Goal: Task Accomplishment & Management: Use online tool/utility

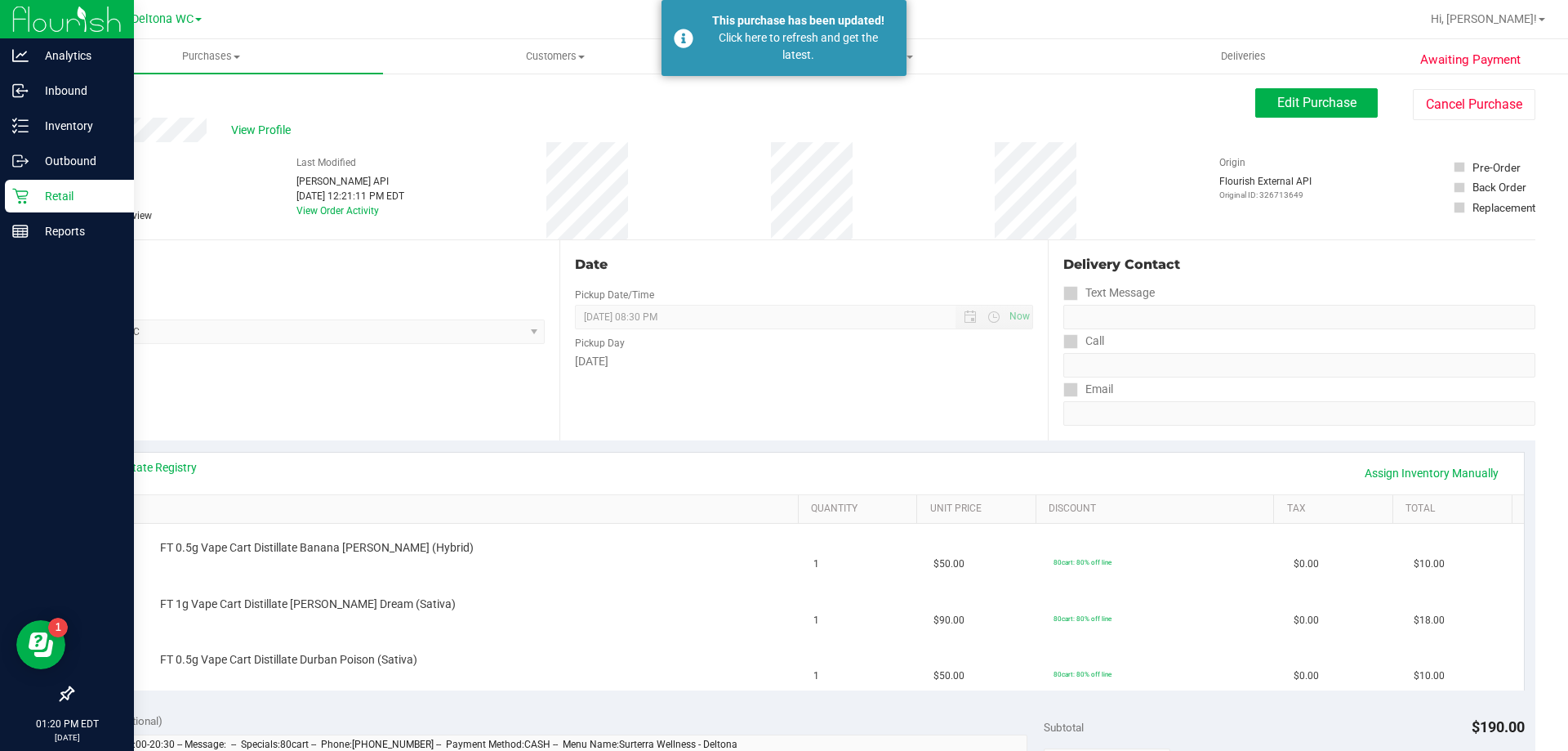
scroll to position [163, 0]
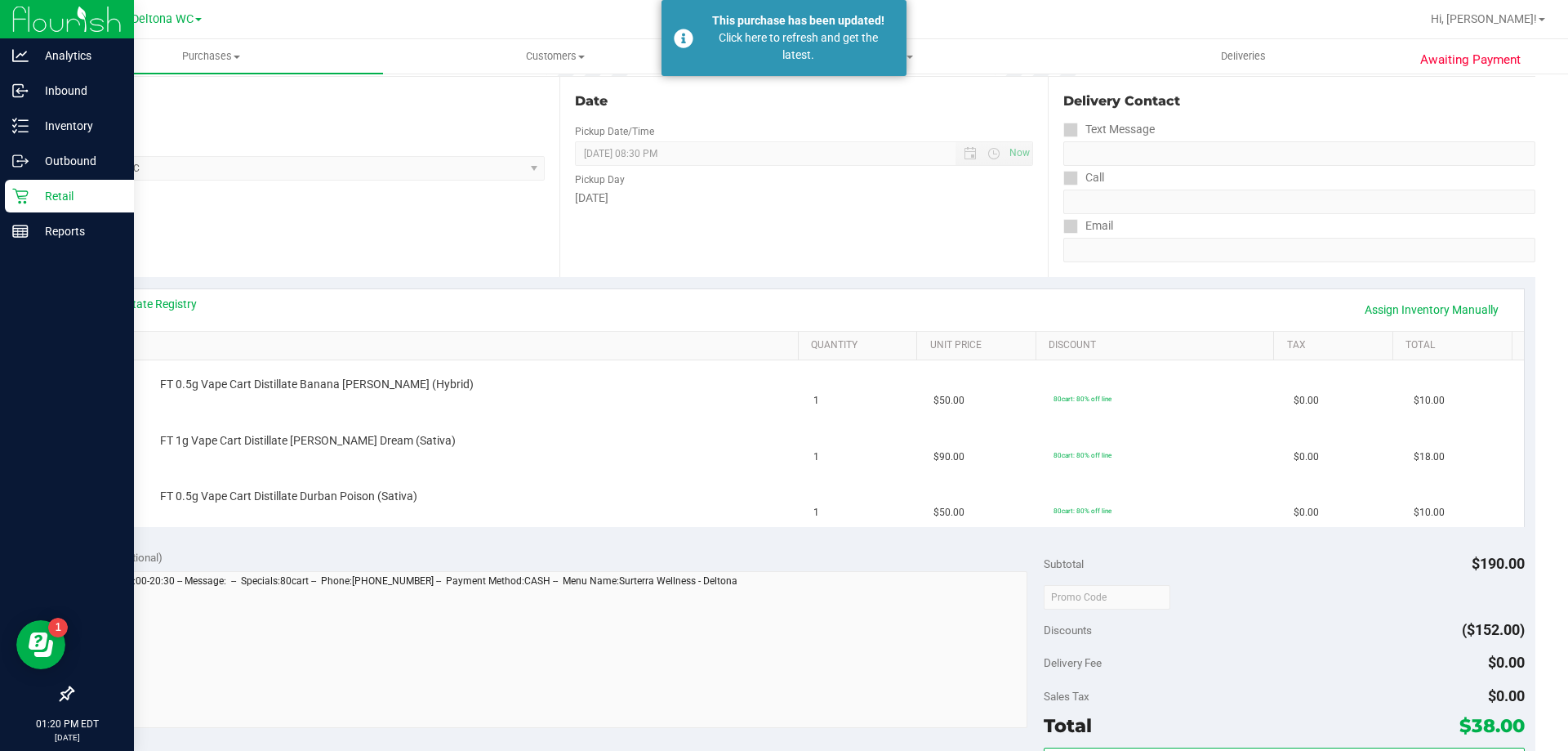
click at [35, 204] on p "Retail" at bounding box center [77, 196] width 98 height 20
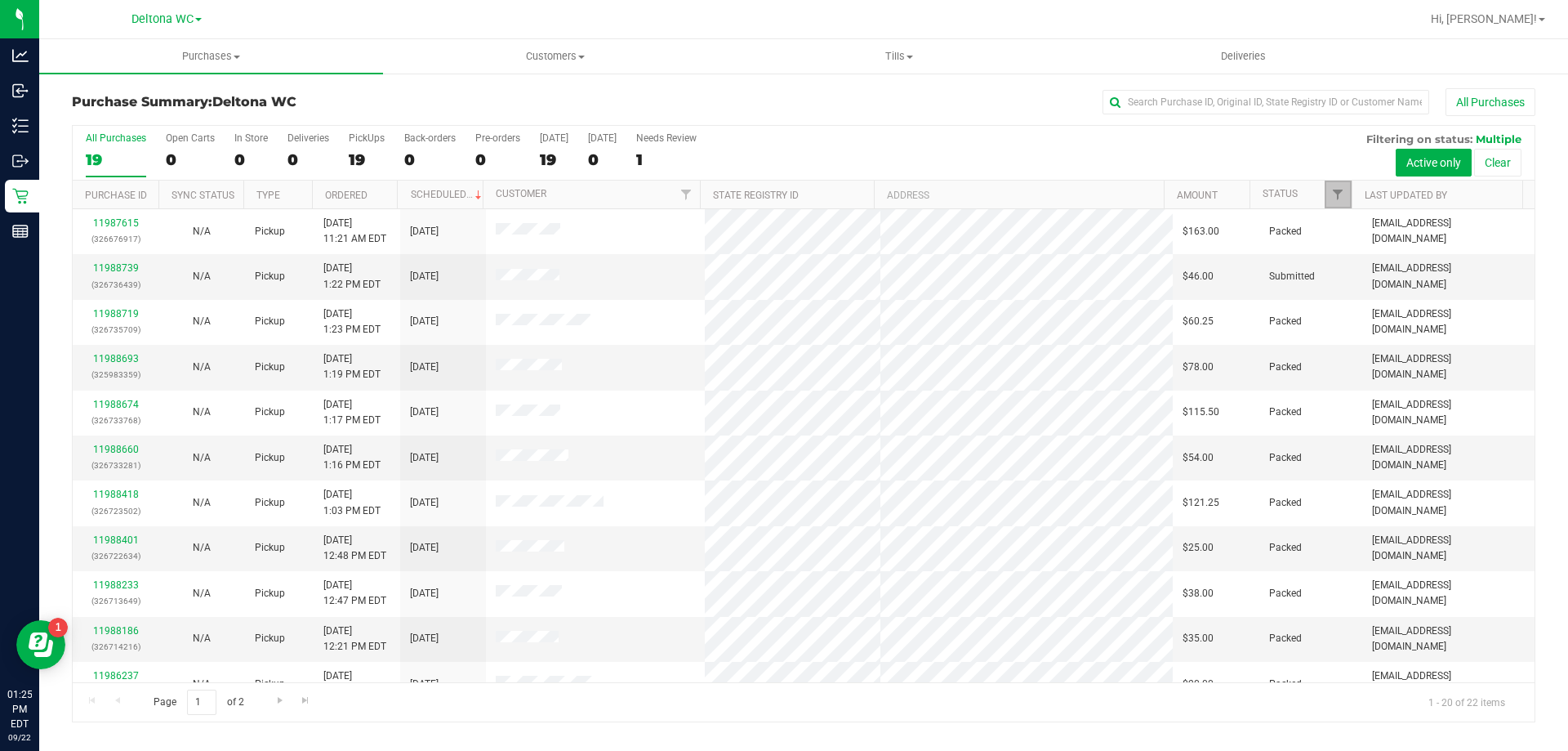
click at [1328, 195] on link "Filter" at bounding box center [1338, 194] width 27 height 28
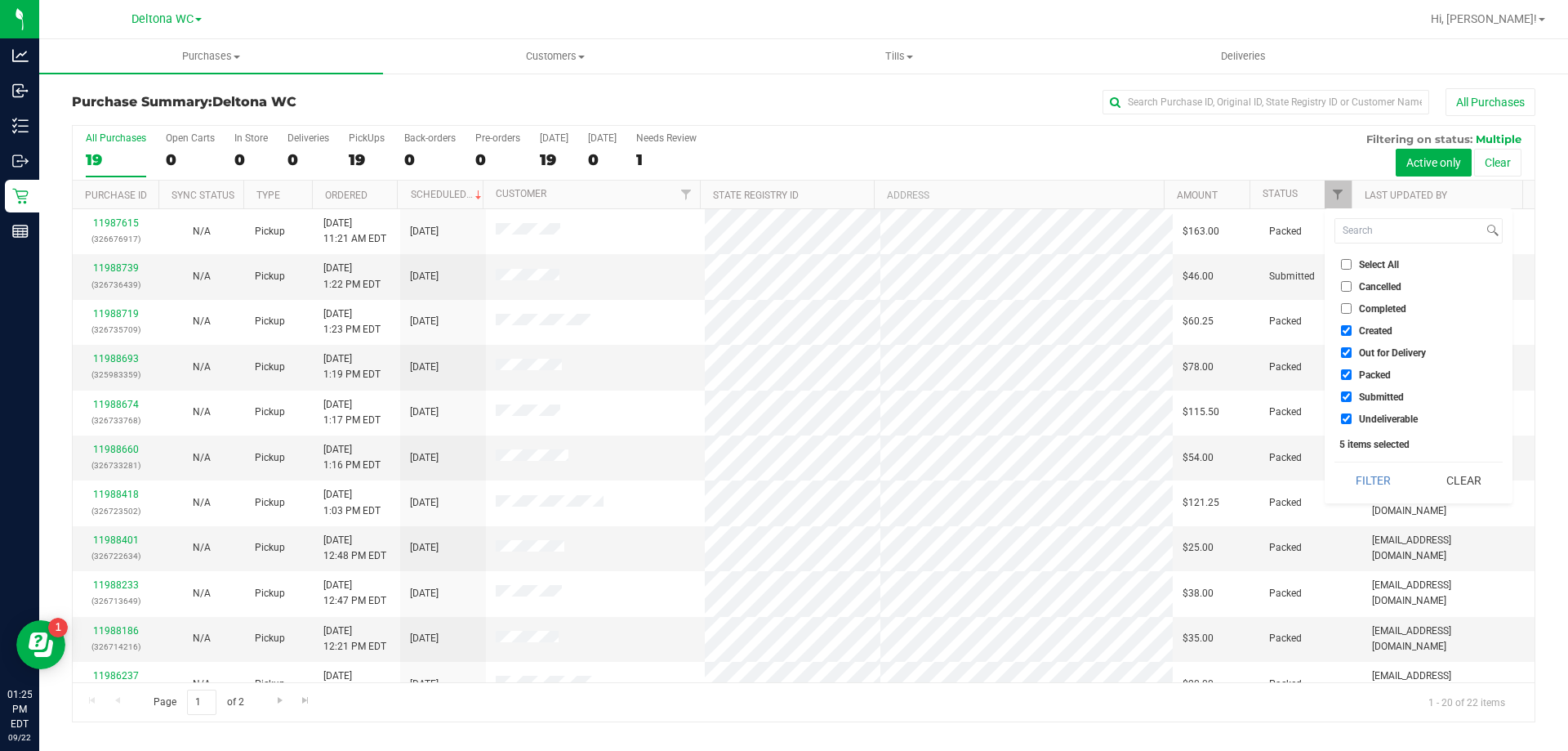
click at [1359, 272] on li "Select All" at bounding box center [1419, 264] width 169 height 17
click at [1364, 265] on span "Select All" at bounding box center [1379, 265] width 40 height 10
click at [1351, 265] on input "Select All" at bounding box center [1346, 265] width 11 height 11
checkbox input "true"
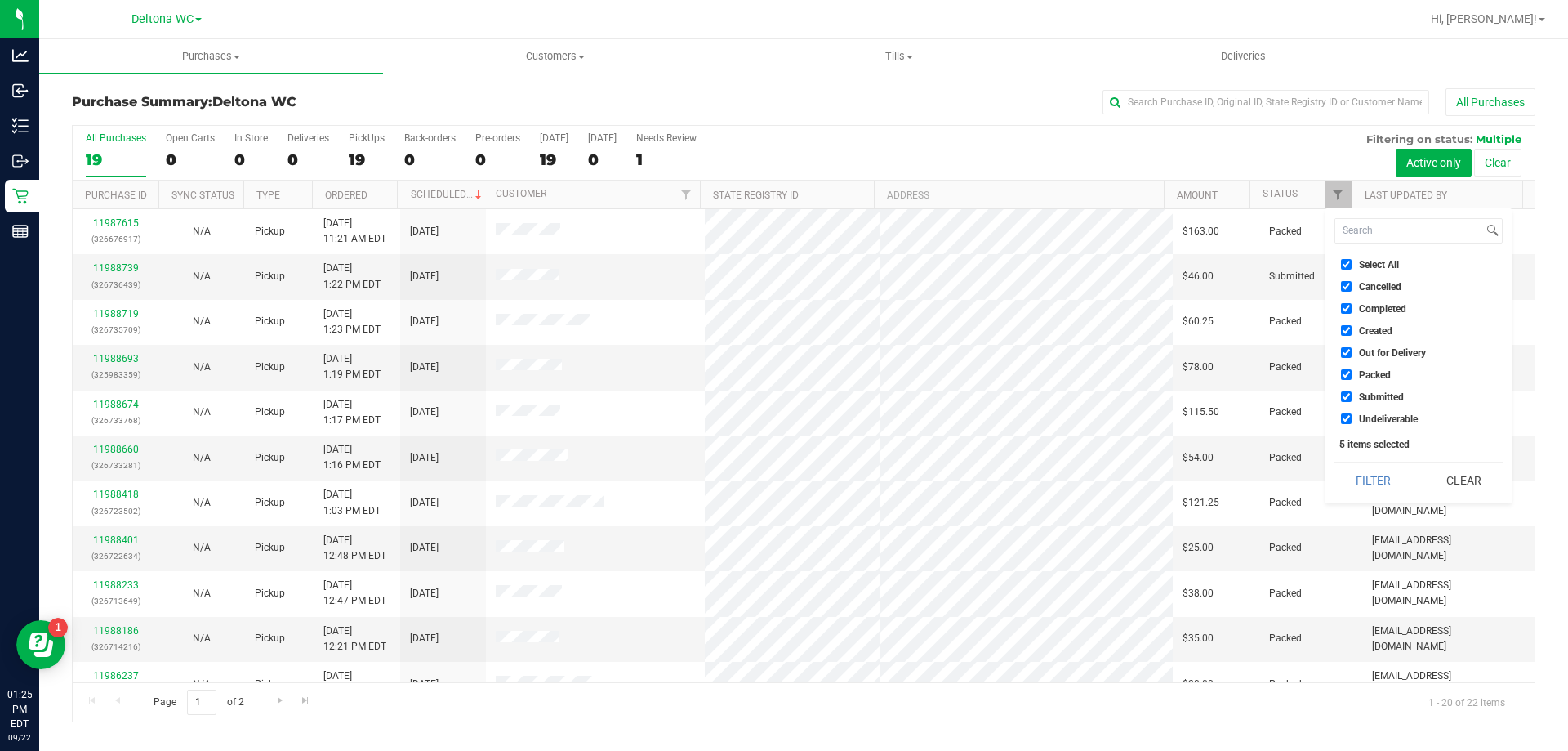
checkbox input "true"
click at [1364, 265] on span "Select All" at bounding box center [1379, 265] width 40 height 10
click at [1351, 265] on input "Select All" at bounding box center [1346, 265] width 11 height 11
checkbox input "false"
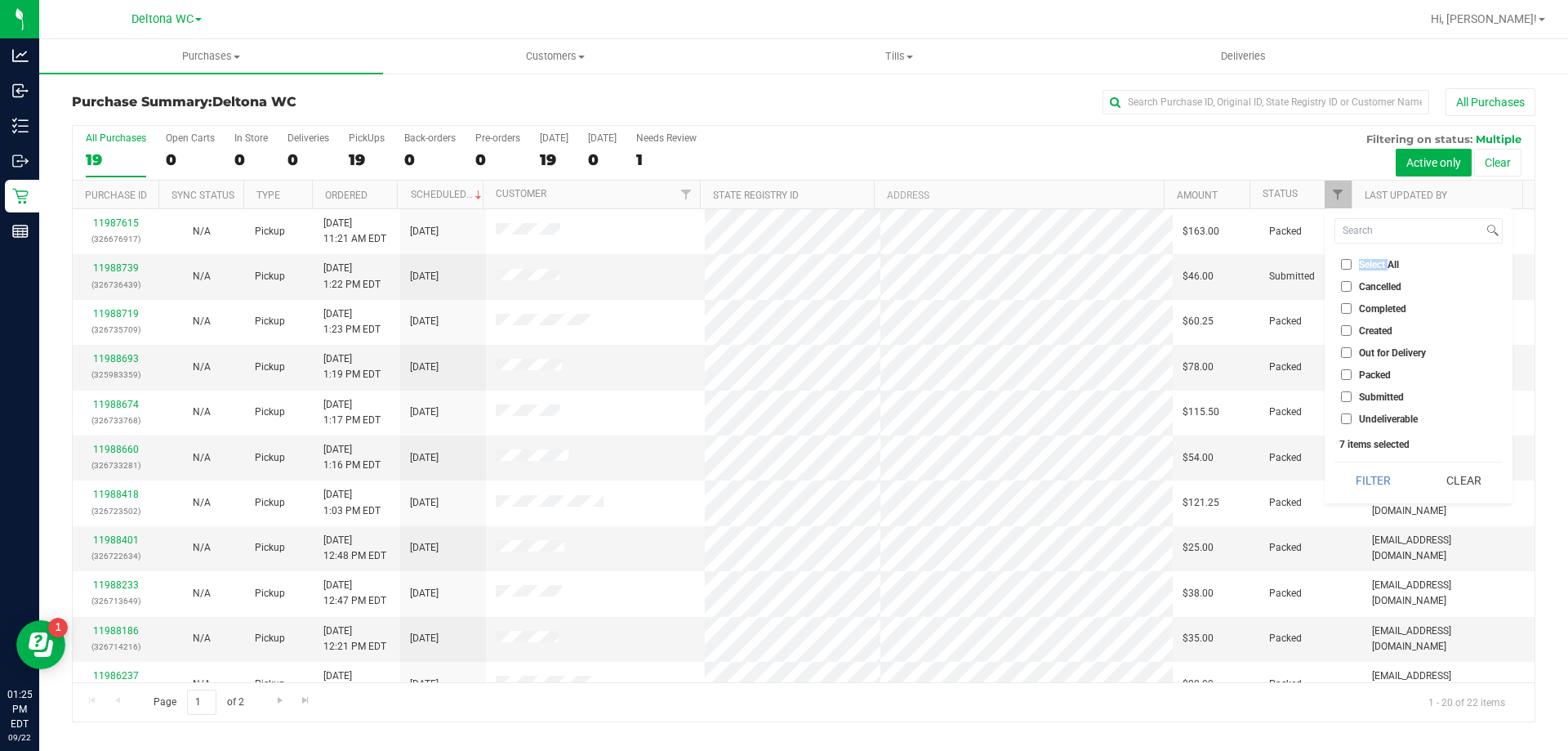
checkbox input "false"
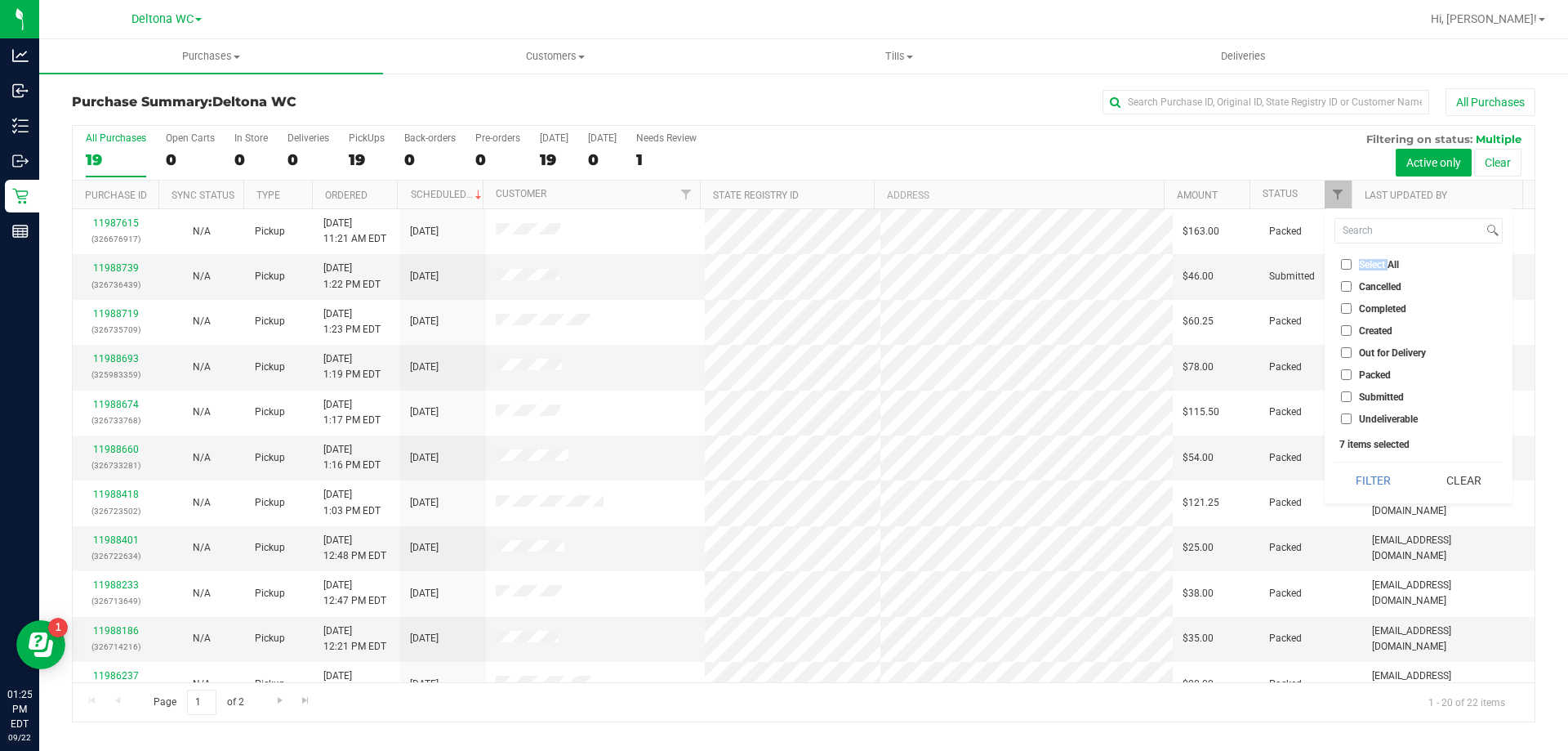
checkbox input "false"
click at [1383, 399] on span "Submitted" at bounding box center [1382, 397] width 45 height 10
click at [1351, 399] on input "Submitted" at bounding box center [1346, 397] width 11 height 11
checkbox input "true"
click at [1387, 481] on button "Filter" at bounding box center [1374, 480] width 78 height 36
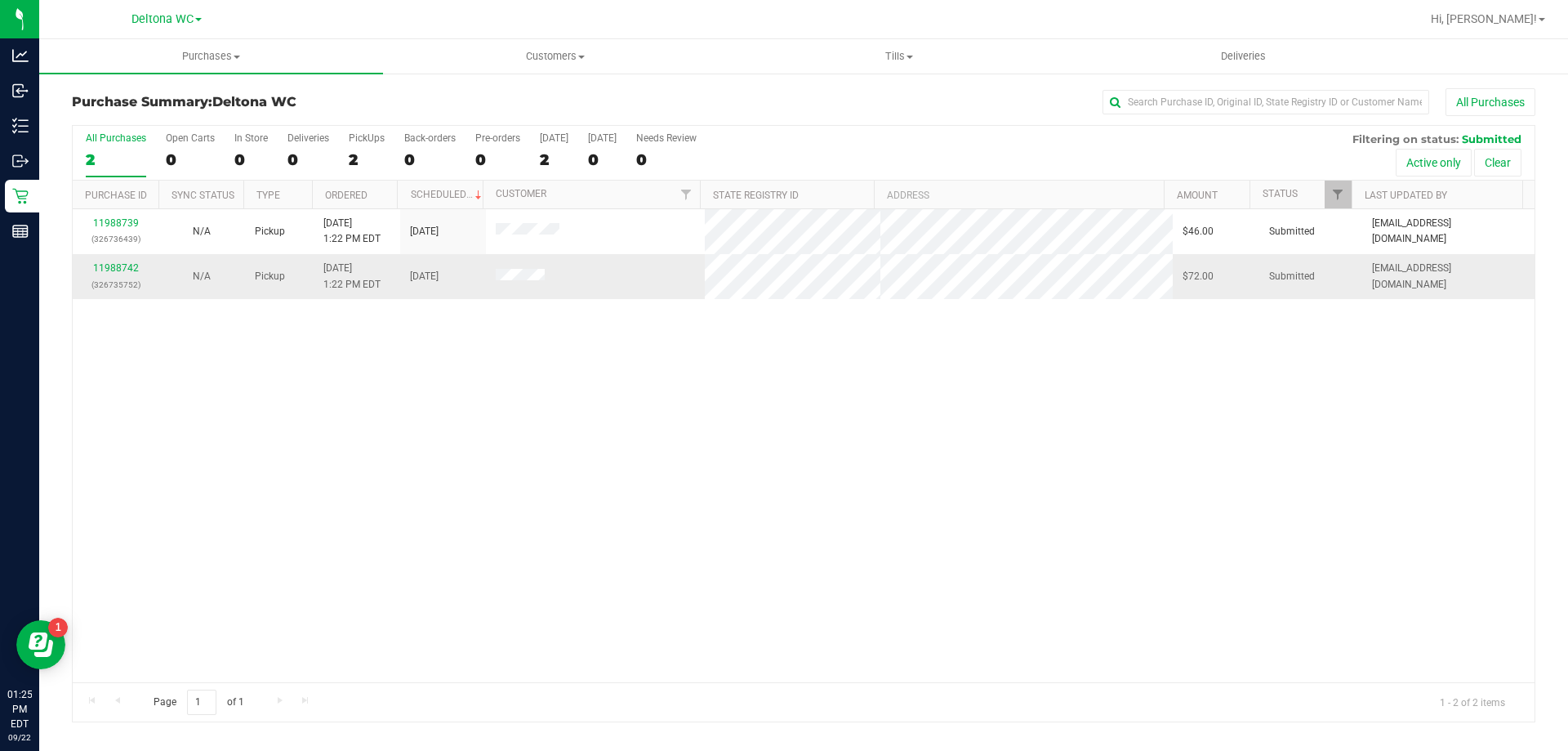
click at [131, 262] on div "11988742 (326735752)" at bounding box center [115, 276] width 67 height 31
click at [130, 266] on link "11988742" at bounding box center [116, 267] width 46 height 12
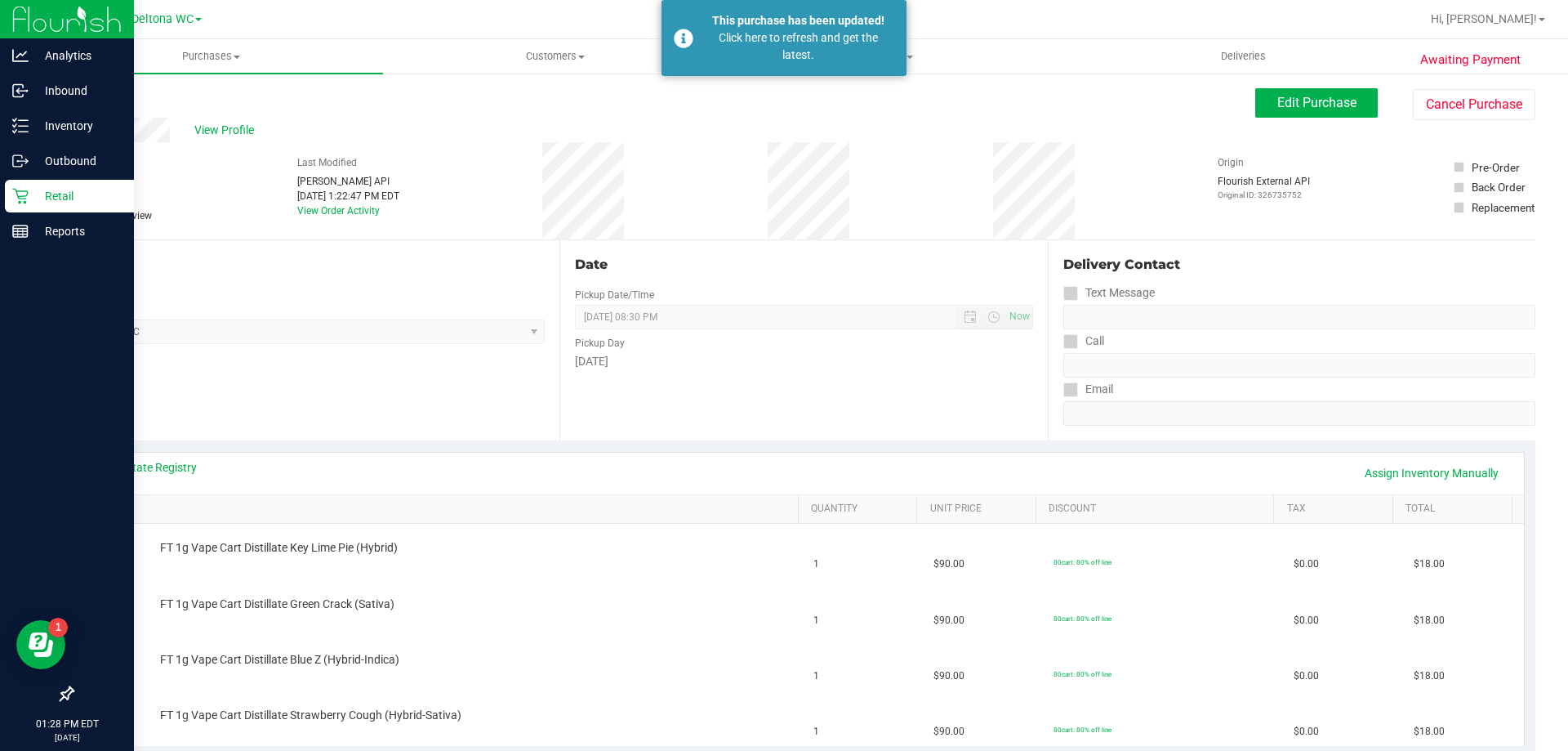
click at [10, 189] on div "Retail" at bounding box center [69, 195] width 129 height 33
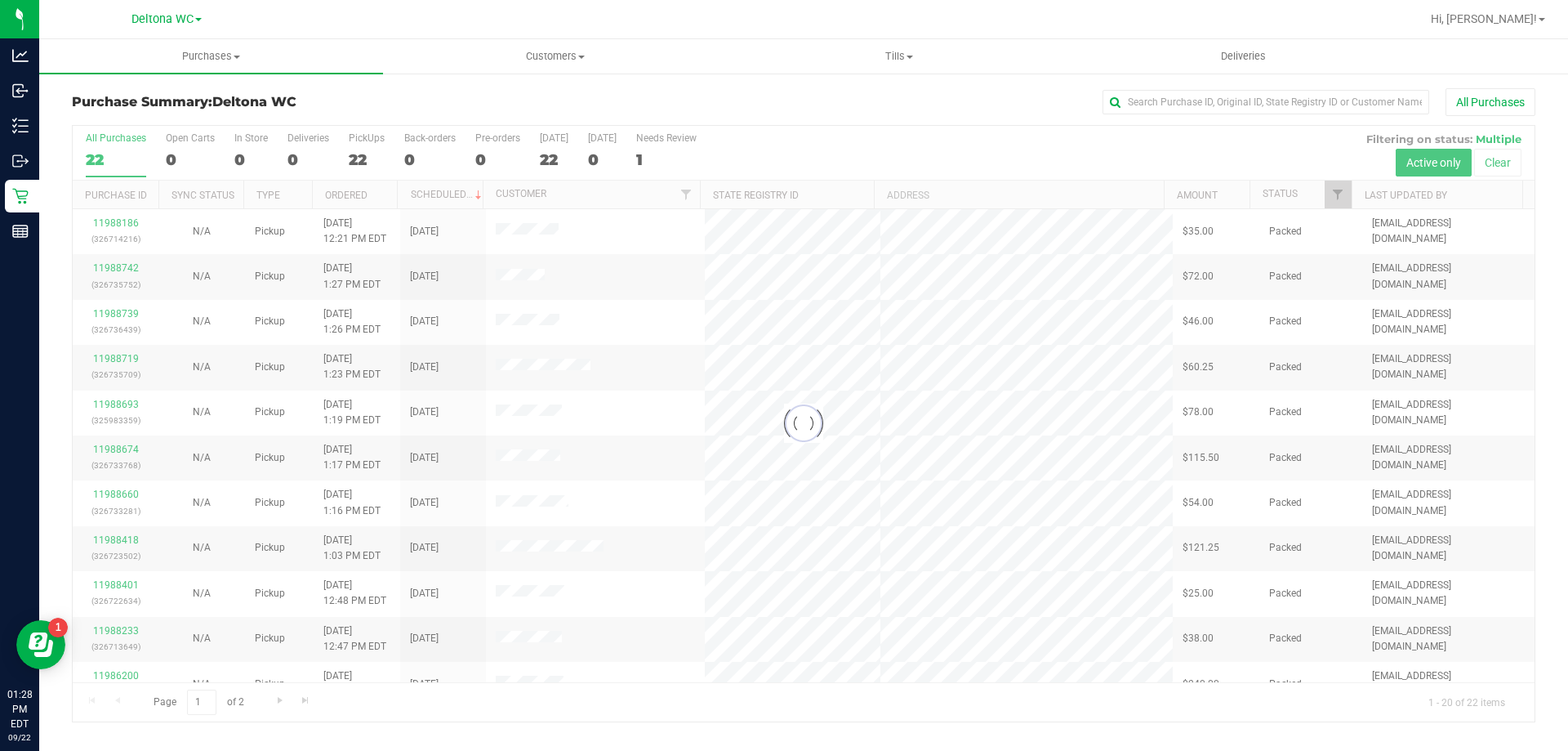
click at [1330, 200] on div at bounding box center [803, 423] width 1462 height 596
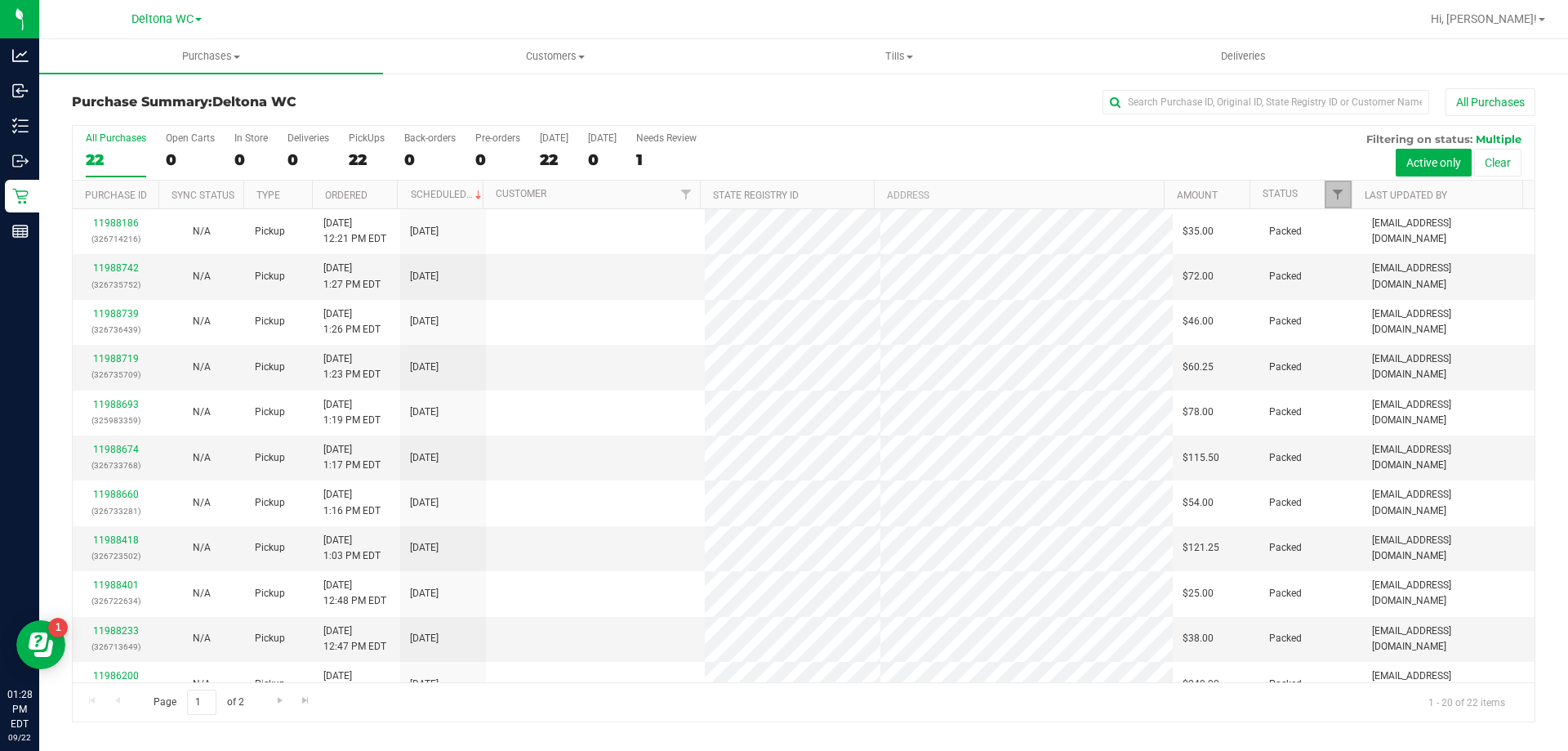
click at [1330, 200] on link "Filter" at bounding box center [1338, 194] width 27 height 28
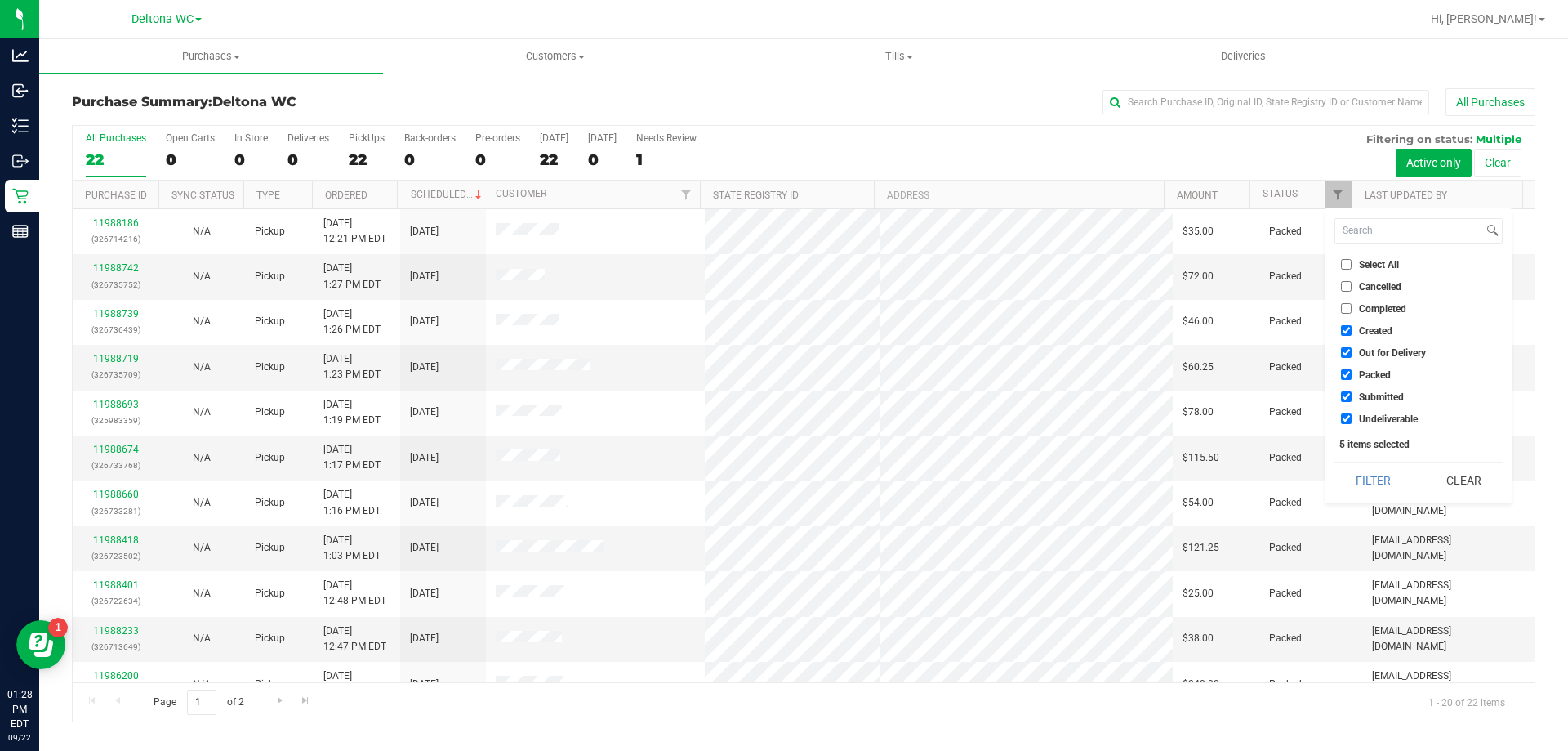
click at [1372, 263] on span "Select All" at bounding box center [1379, 265] width 40 height 10
click at [1351, 263] on input "Select All" at bounding box center [1346, 265] width 11 height 11
checkbox input "true"
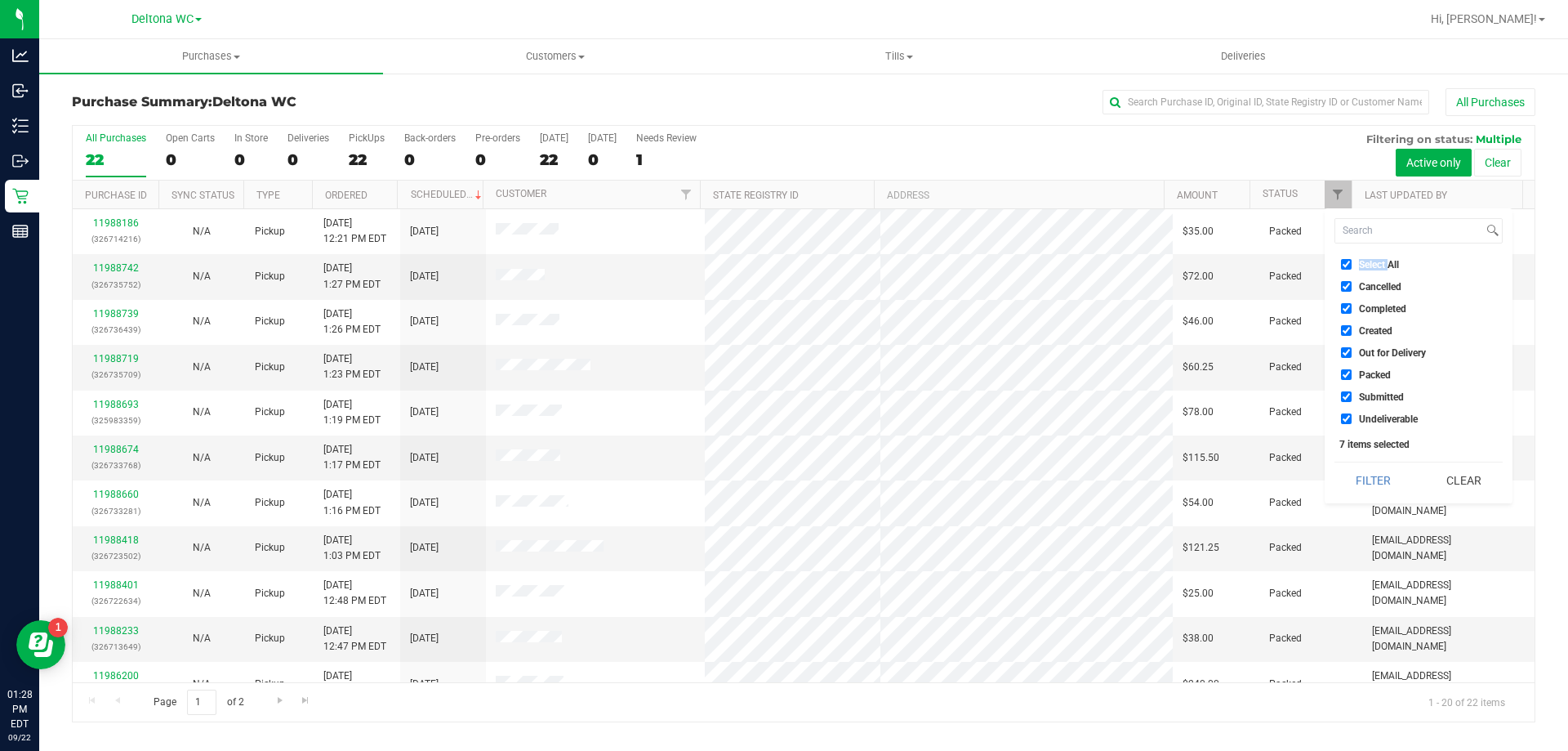
click at [1372, 263] on span "Select All" at bounding box center [1379, 265] width 40 height 10
click at [1351, 263] on input "Select All" at bounding box center [1346, 265] width 11 height 11
checkbox input "false"
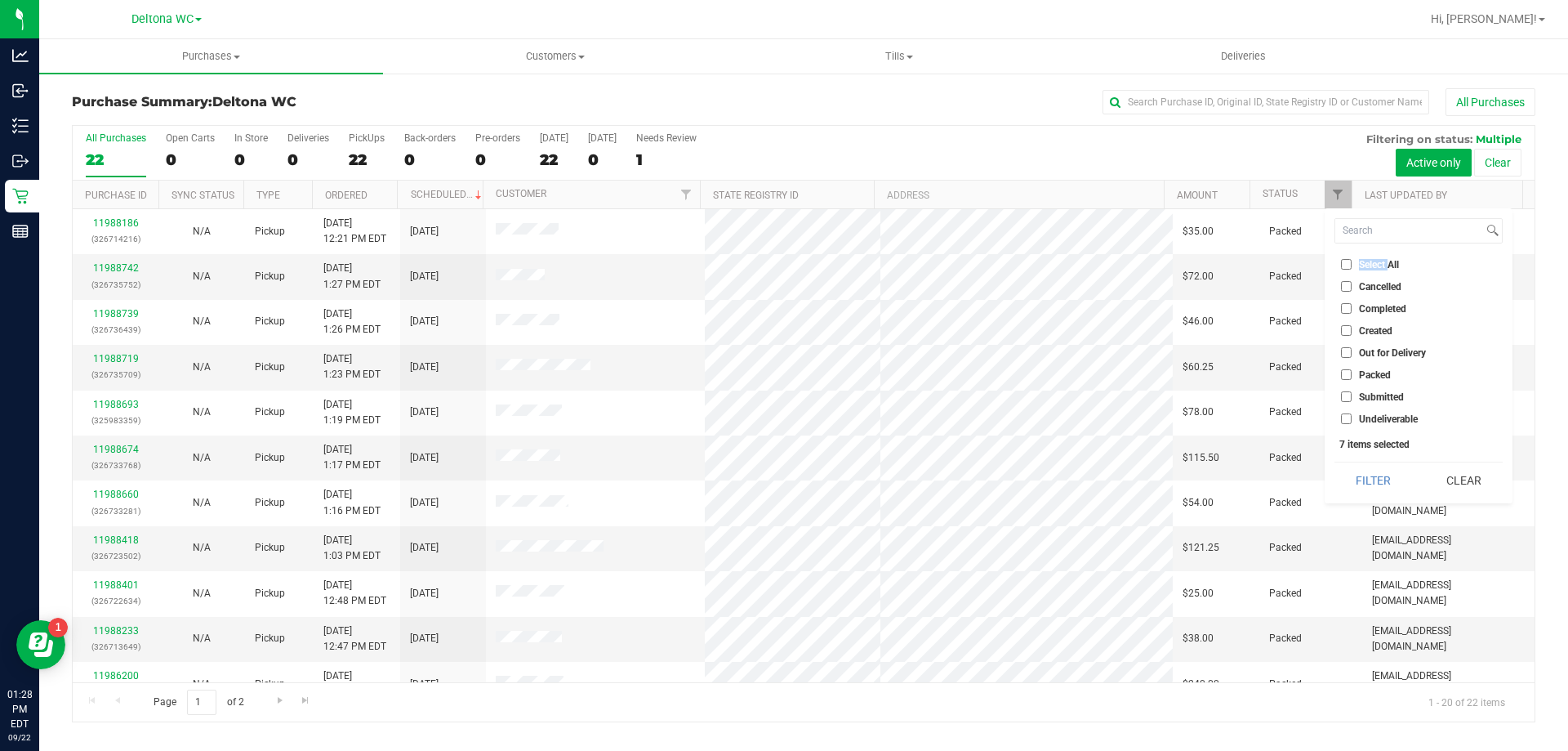
checkbox input "false"
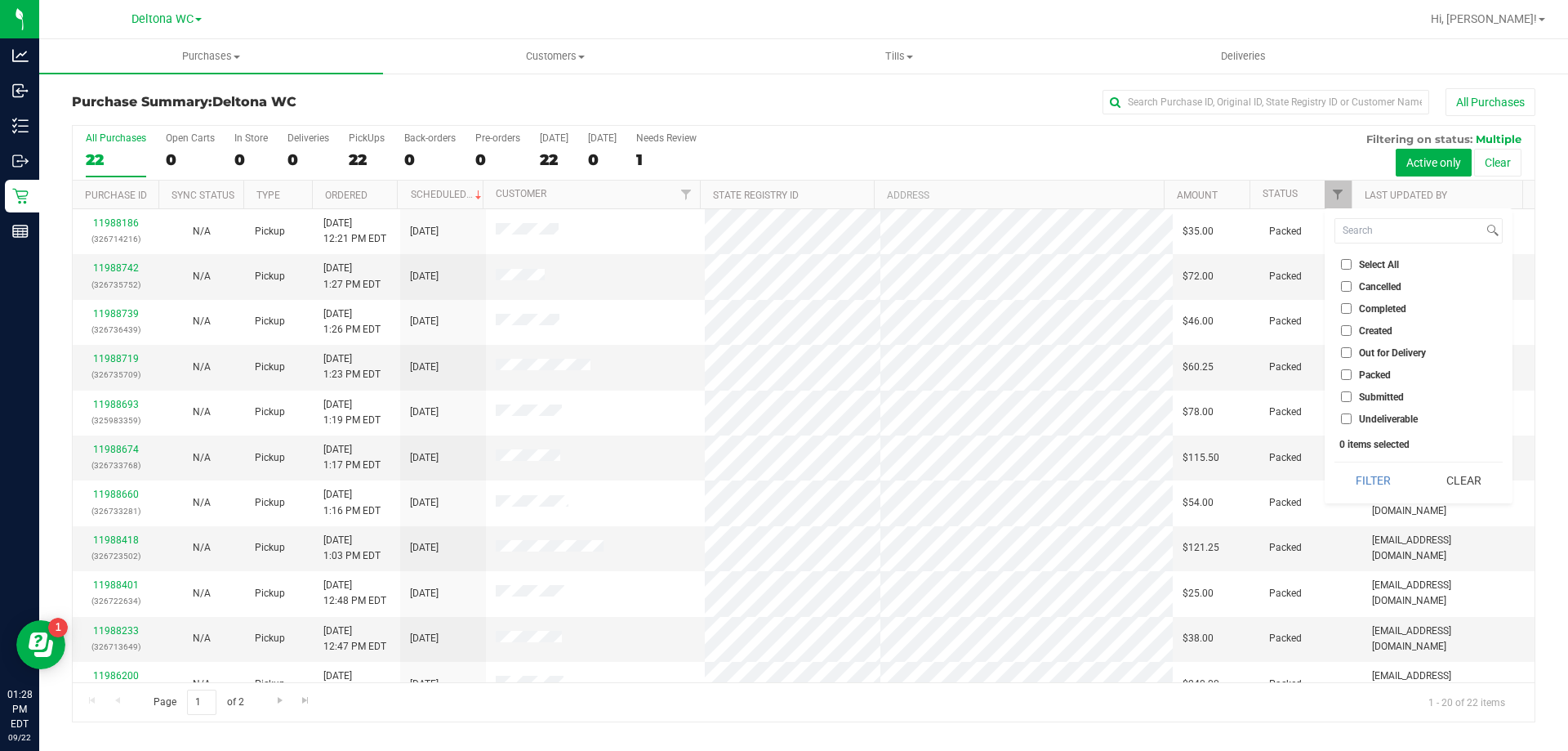
click at [1385, 392] on span "Submitted" at bounding box center [1382, 397] width 45 height 10
click at [1351, 392] on input "Submitted" at bounding box center [1346, 397] width 11 height 11
checkbox input "true"
click at [1384, 490] on button "Filter" at bounding box center [1374, 480] width 78 height 36
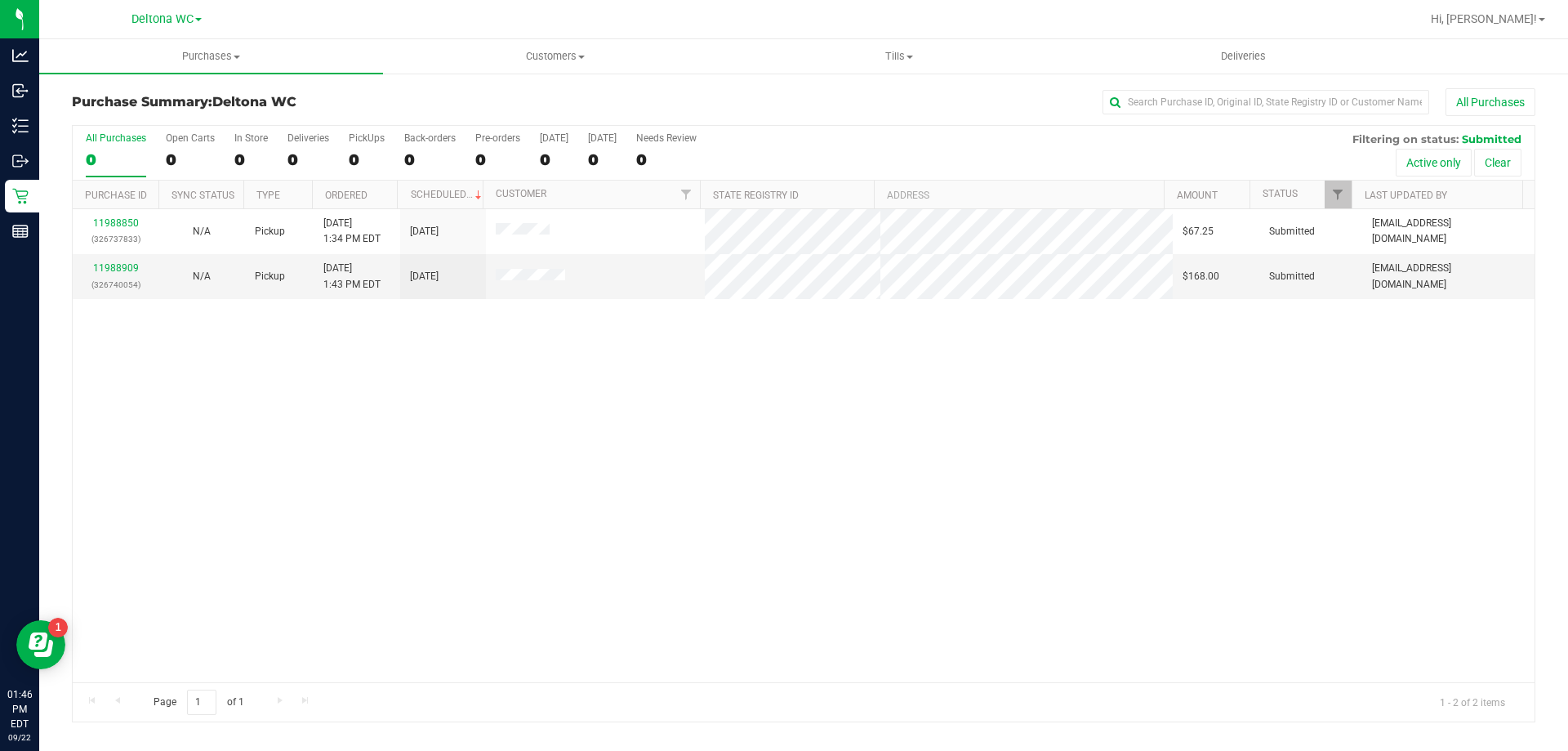
click at [261, 376] on div "11988850 (326737833) N/A Pickup 9/22/2025 1:34 PM EDT 9/22/2025 $67.25 Submitte…" at bounding box center [803, 446] width 1462 height 473
click at [115, 267] on link "11988909" at bounding box center [116, 267] width 46 height 12
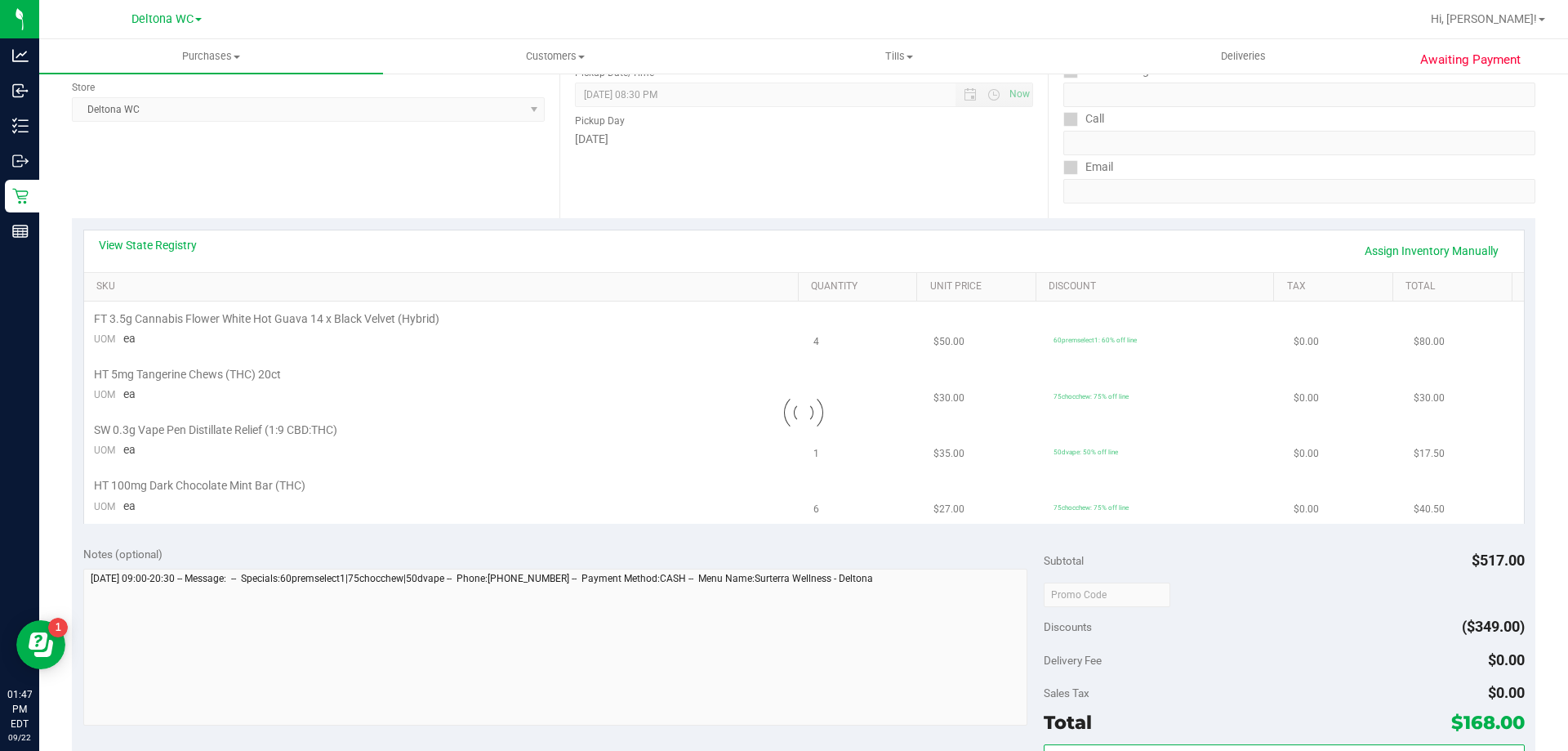
scroll to position [245, 0]
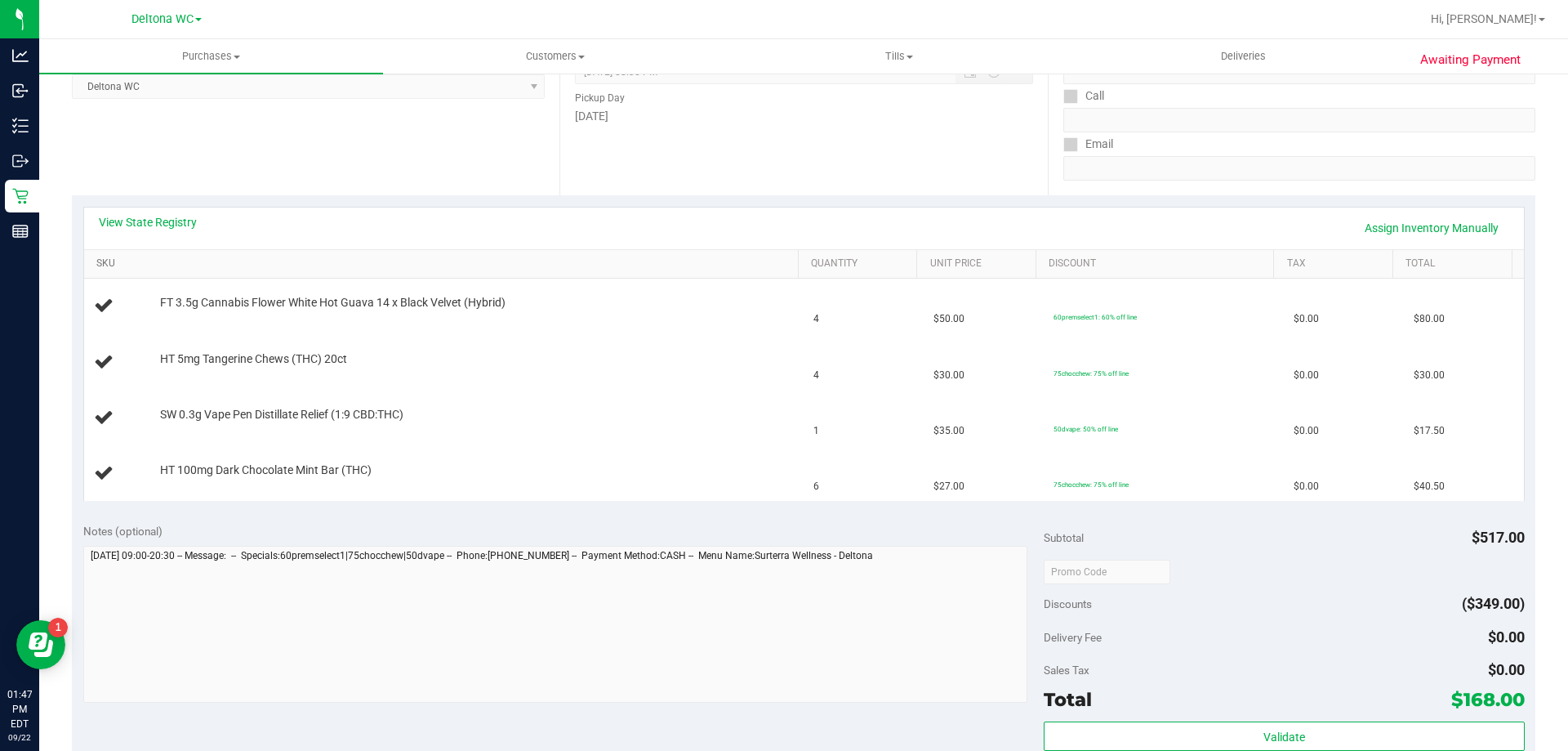
click at [335, 257] on link "SKU" at bounding box center [444, 264] width 695 height 13
click at [117, 223] on link "View State Registry" at bounding box center [147, 222] width 98 height 16
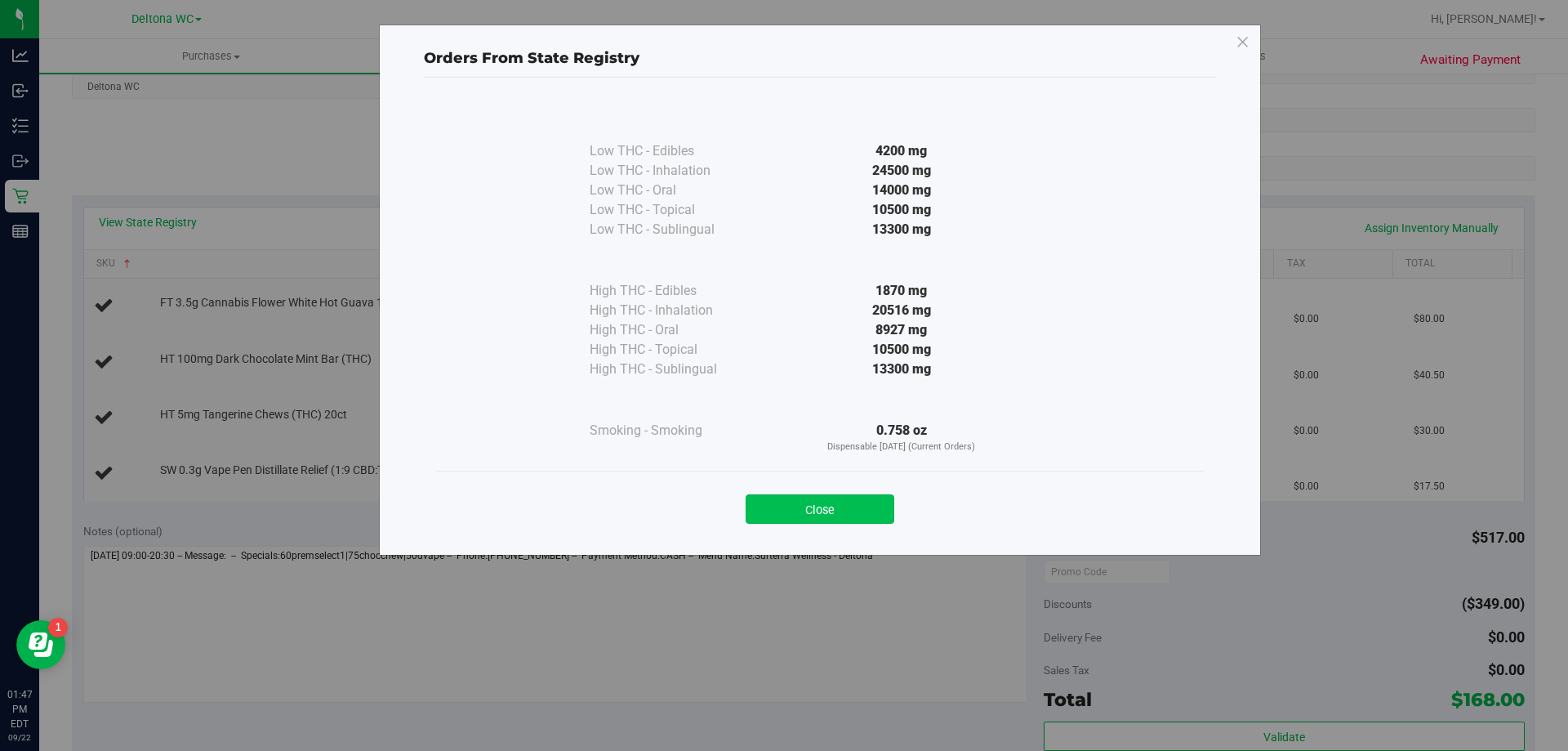
click at [816, 502] on button "Close" at bounding box center [820, 509] width 149 height 29
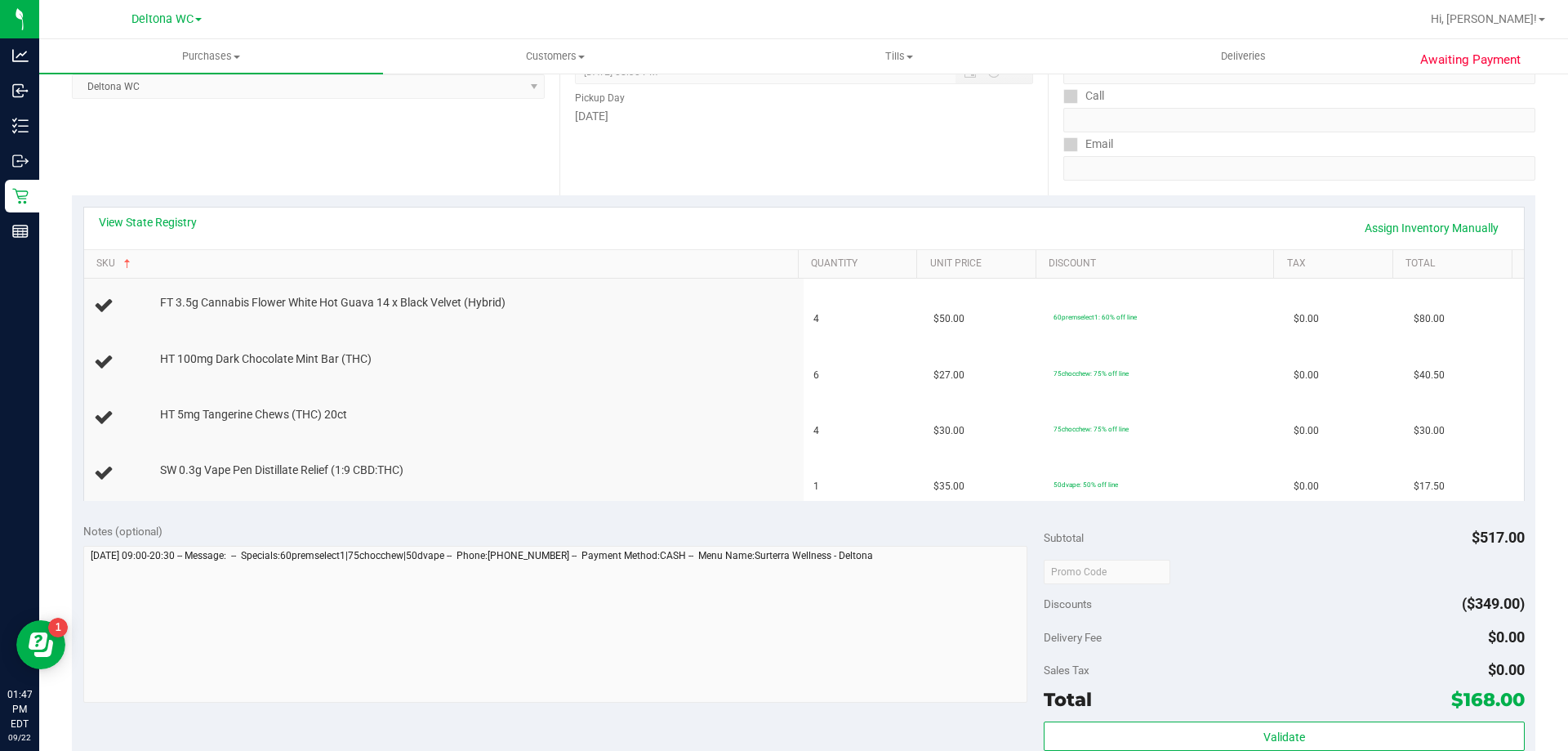
click at [155, 233] on div "View State Registry Assign Inventory Manually" at bounding box center [803, 227] width 1410 height 28
click at [159, 224] on link "View State Registry" at bounding box center [147, 222] width 98 height 16
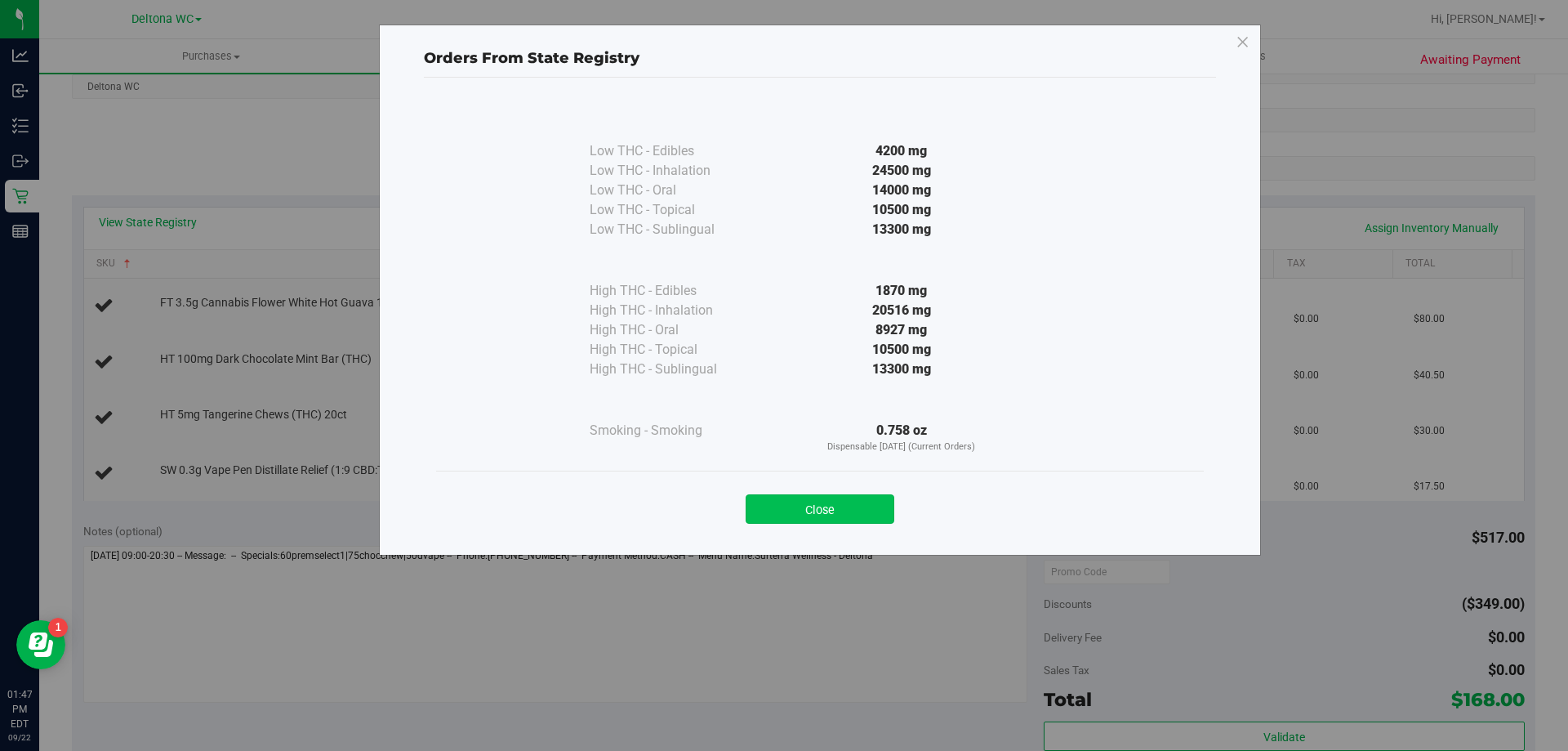
click at [822, 510] on button "Close" at bounding box center [820, 509] width 149 height 29
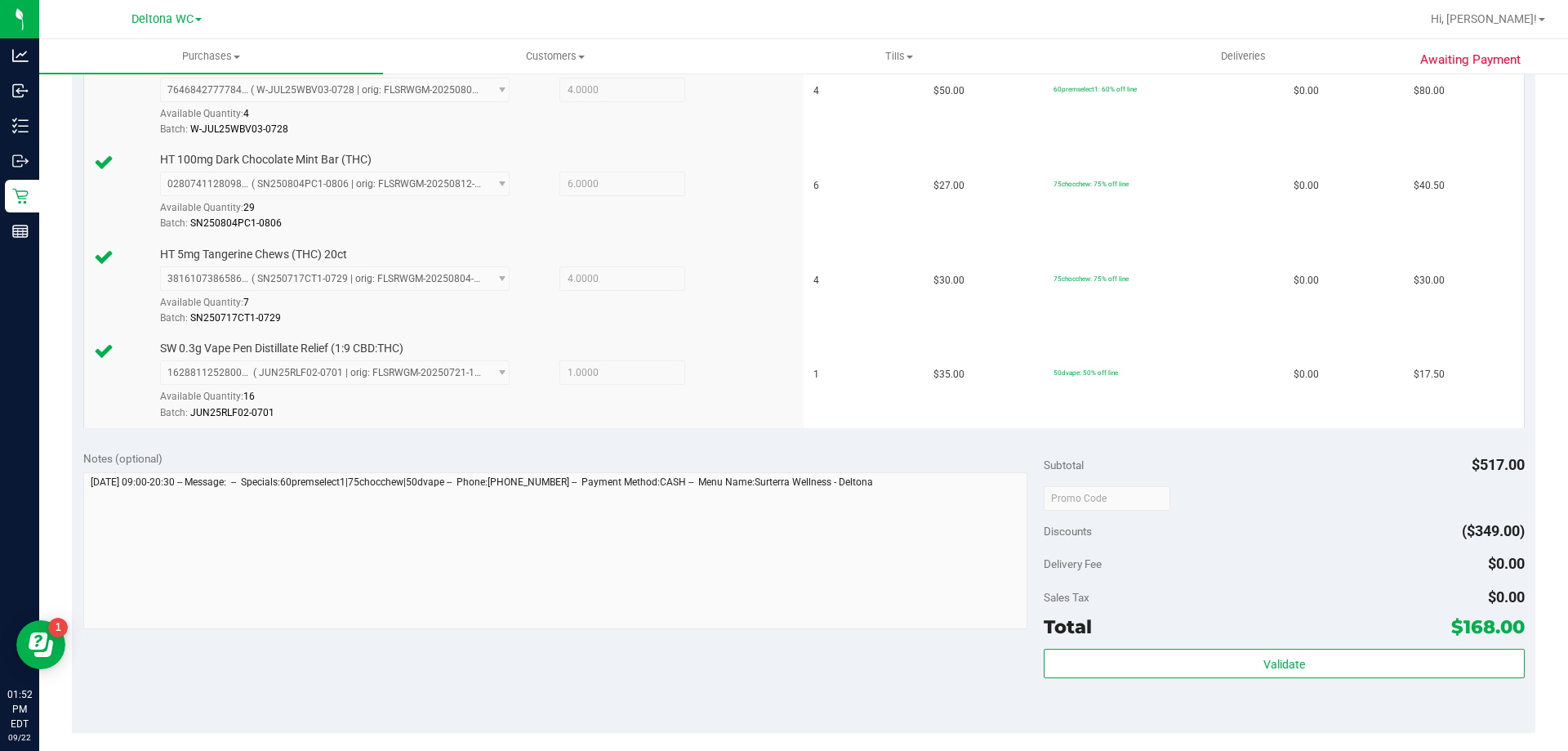
scroll to position [653, 0]
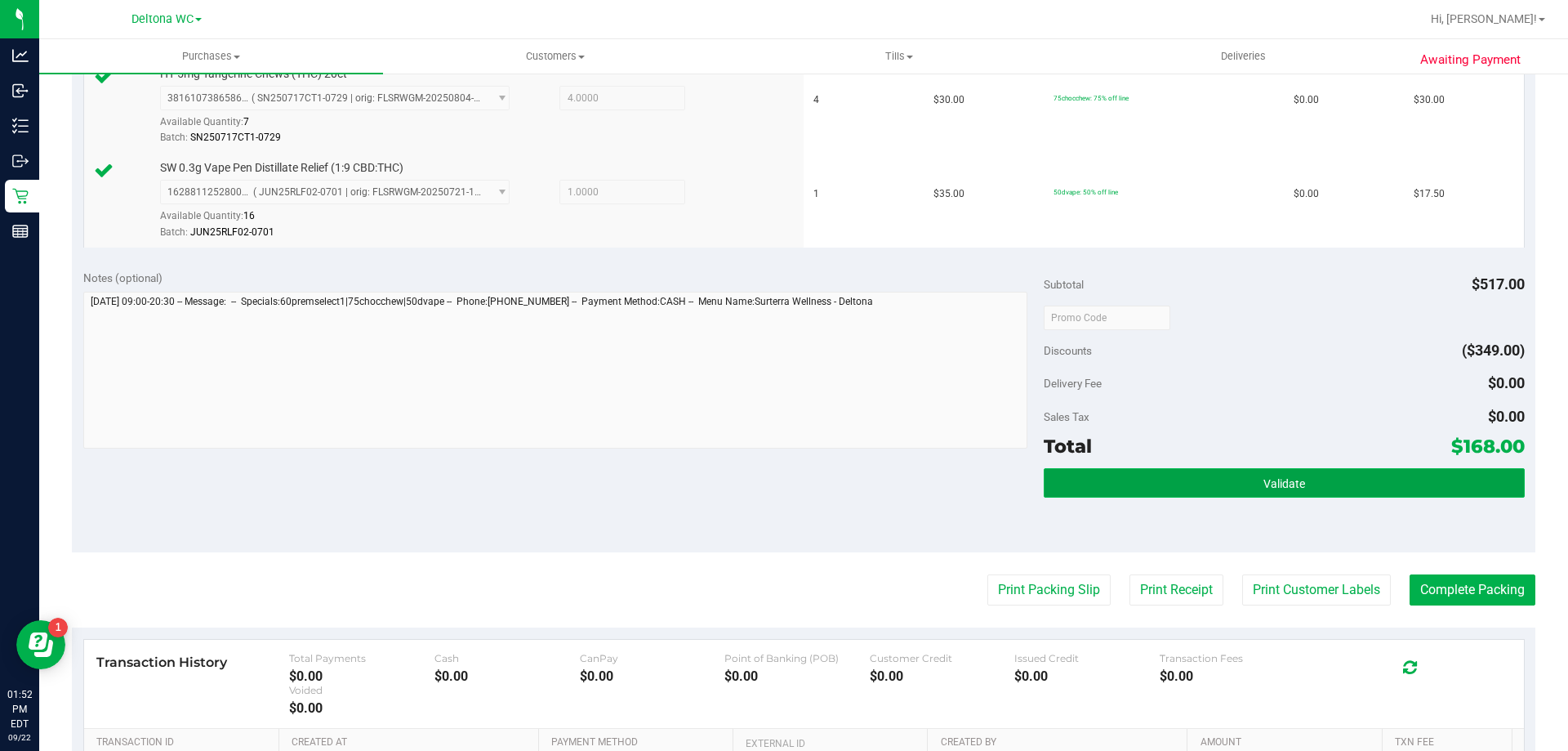
click at [1290, 493] on button "Validate" at bounding box center [1283, 482] width 480 height 29
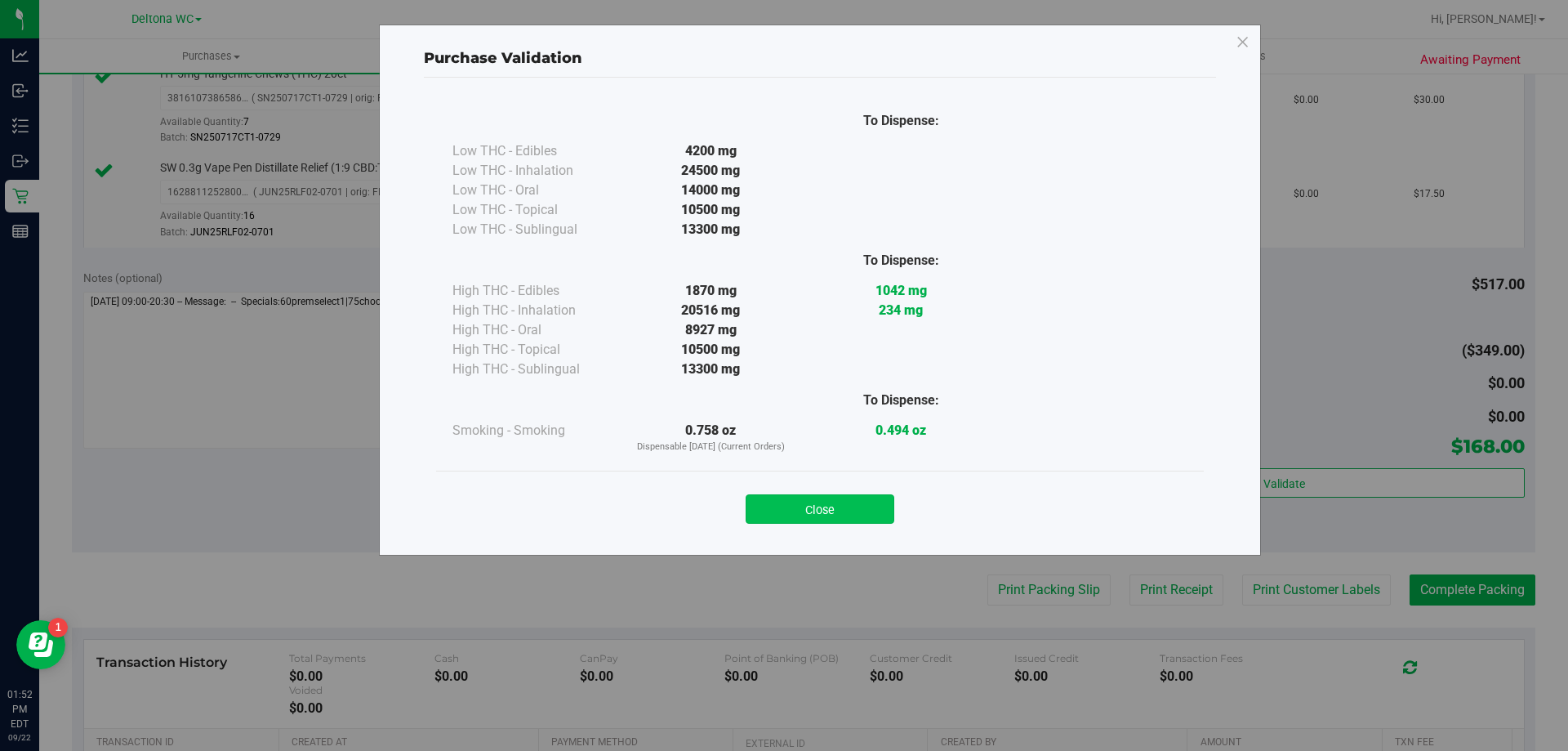
click at [853, 498] on button "Close" at bounding box center [820, 509] width 149 height 29
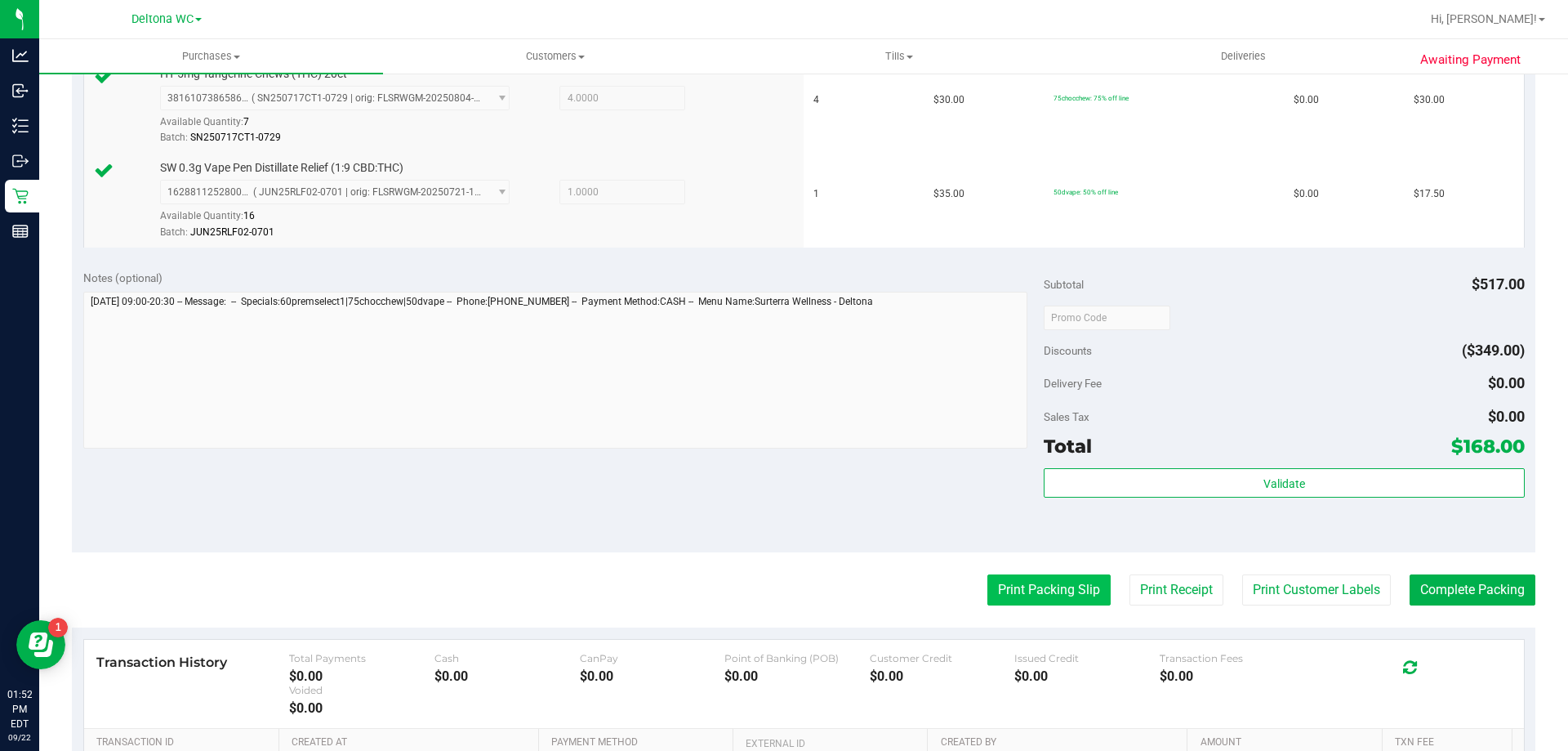
click at [988, 583] on button "Print Packing Slip" at bounding box center [1049, 589] width 123 height 31
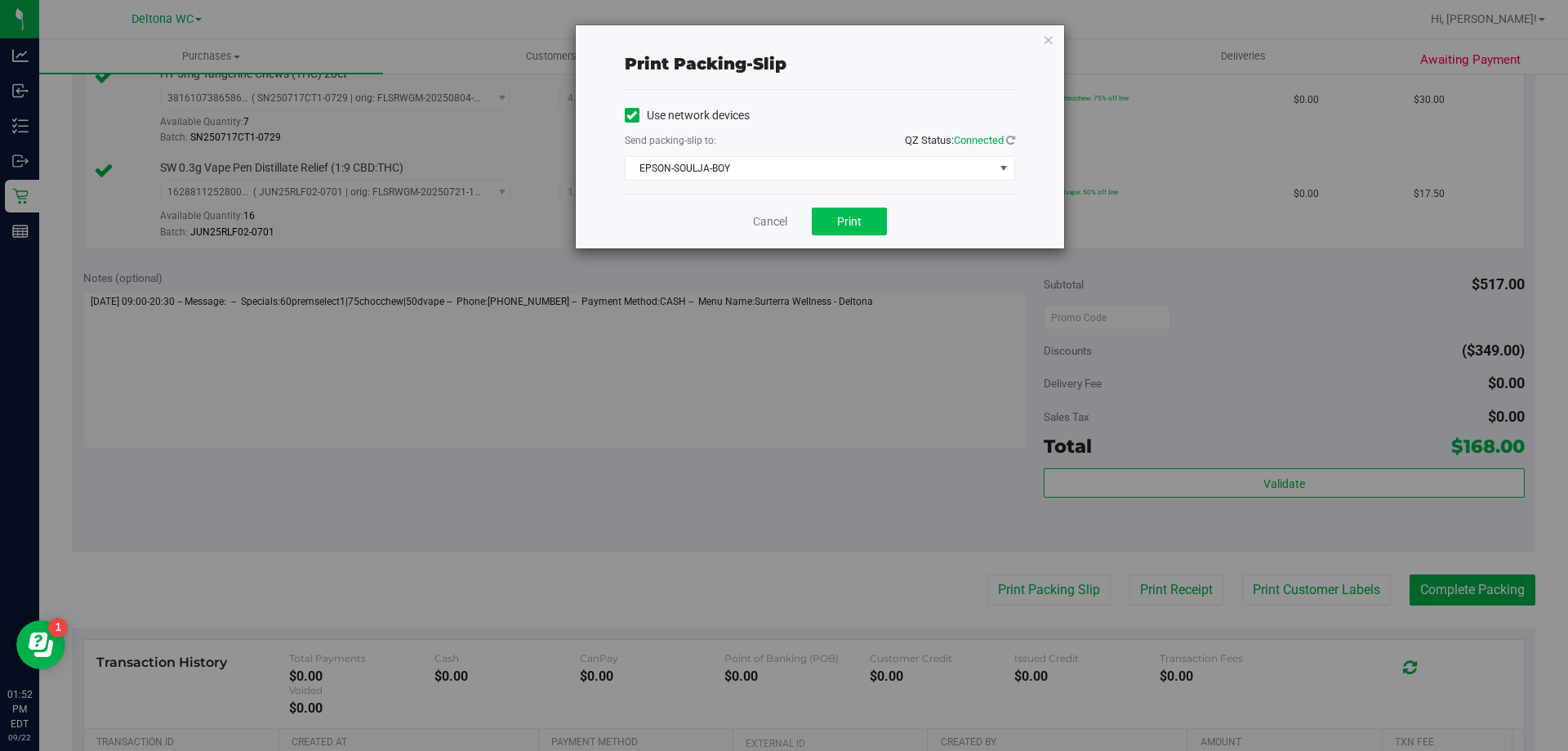
click at [862, 234] on div "Cancel Print" at bounding box center [820, 221] width 390 height 55
click at [863, 214] on button "Print" at bounding box center [849, 221] width 75 height 28
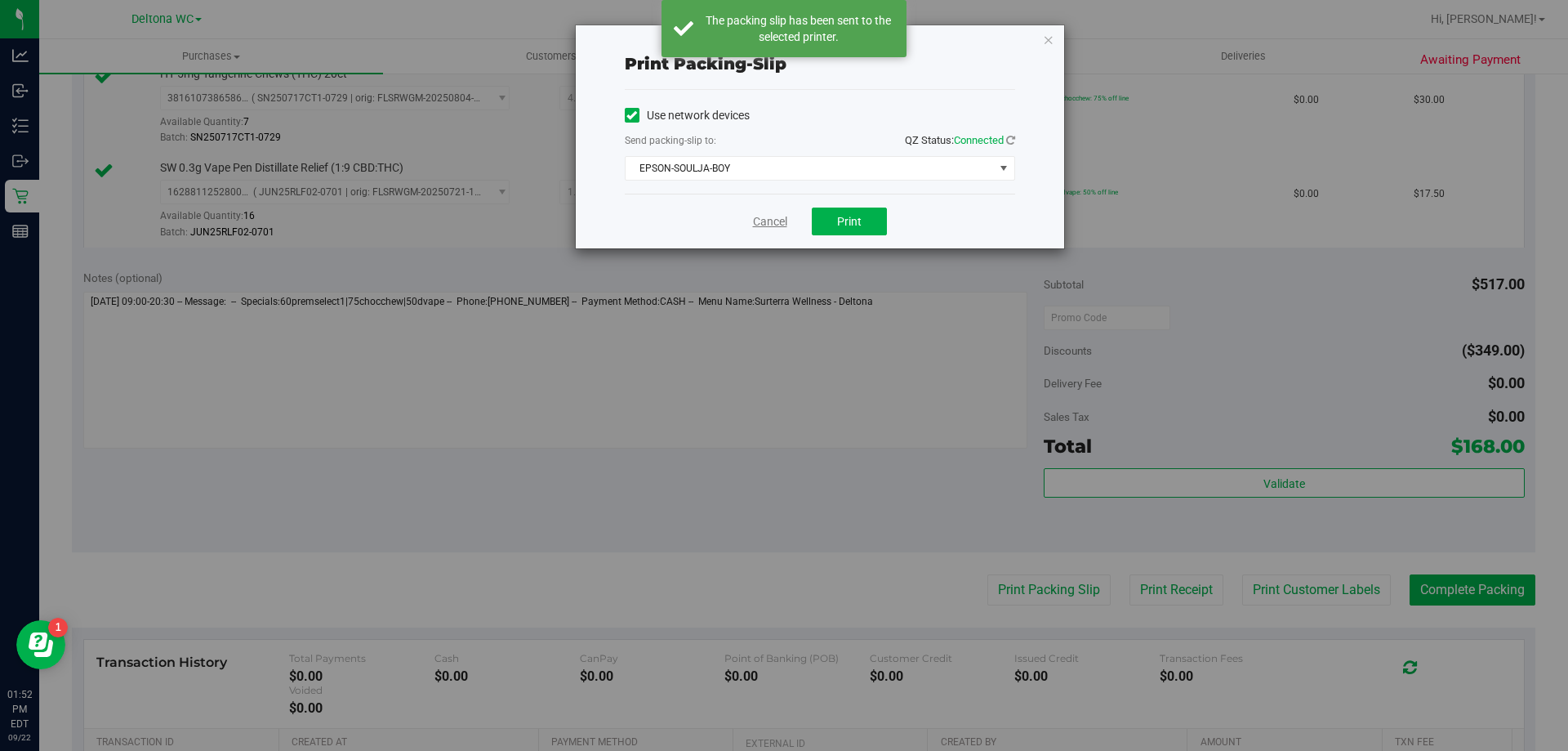
click at [764, 225] on link "Cancel" at bounding box center [770, 221] width 35 height 17
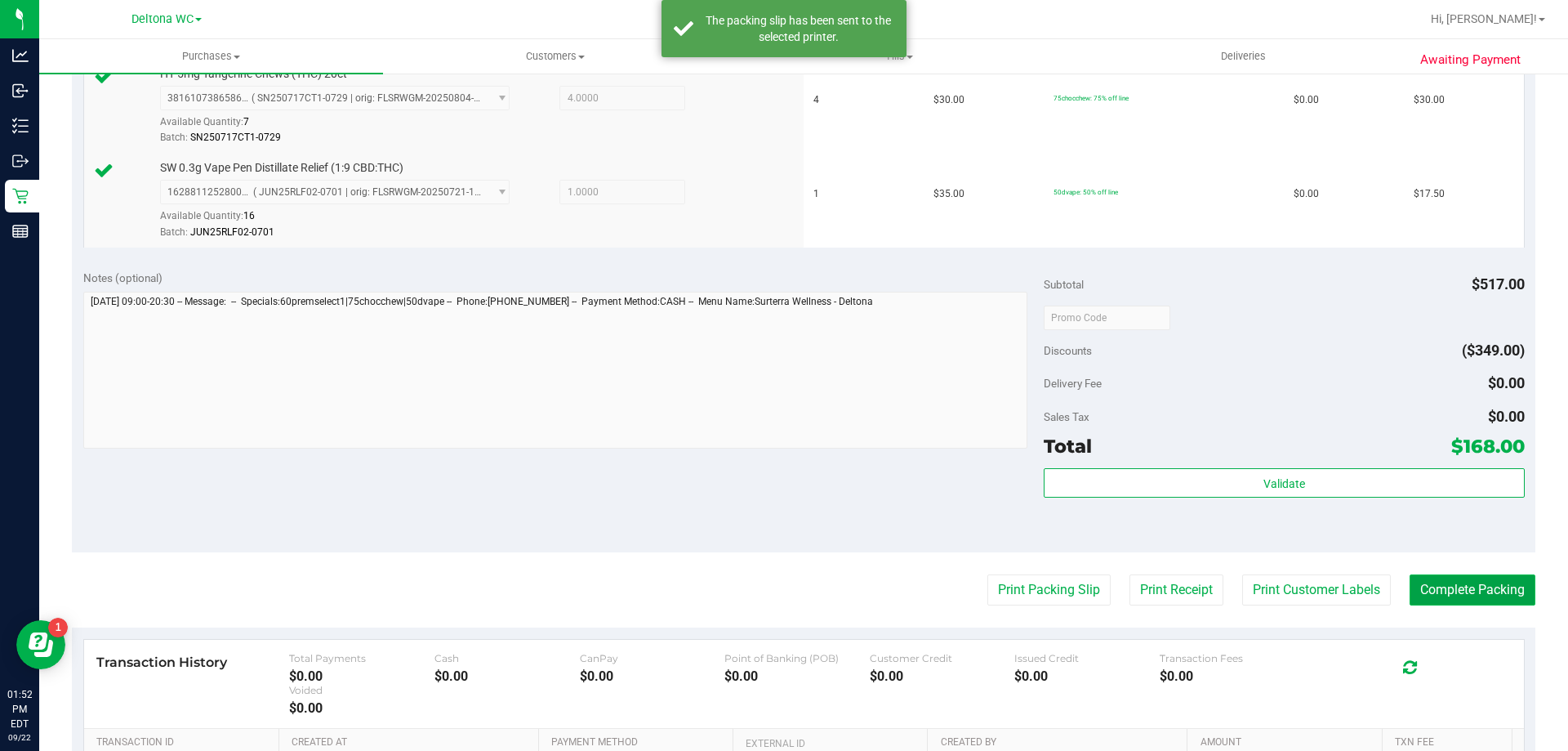
click at [1499, 589] on button "Complete Packing" at bounding box center [1473, 589] width 126 height 31
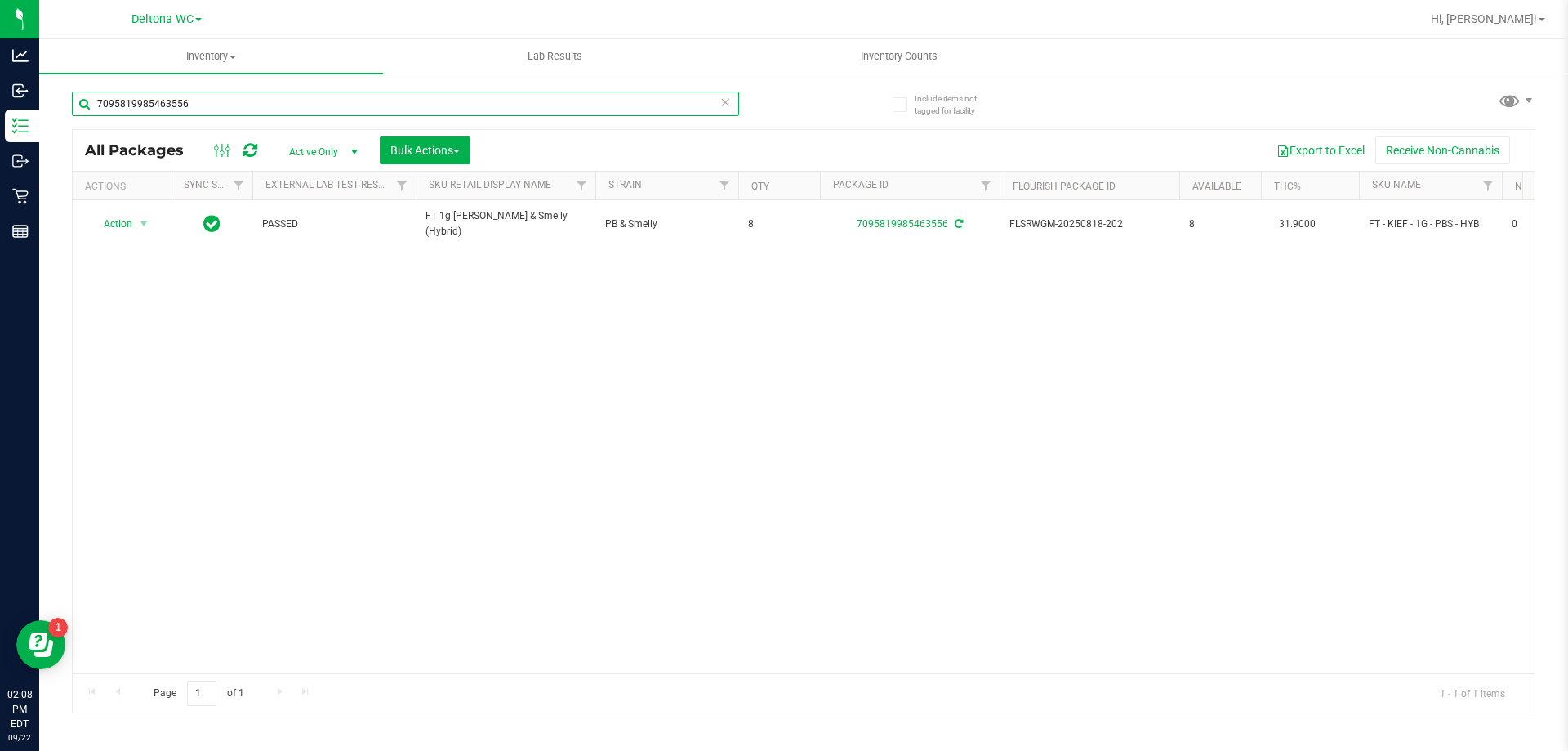
drag, startPoint x: 286, startPoint y: 103, endPoint x: 67, endPoint y: 96, distance: 219.1
click at [68, 97] on div "Include items not tagged for facility 7095819985463556 All Packages Active Only…" at bounding box center [803, 320] width 1529 height 498
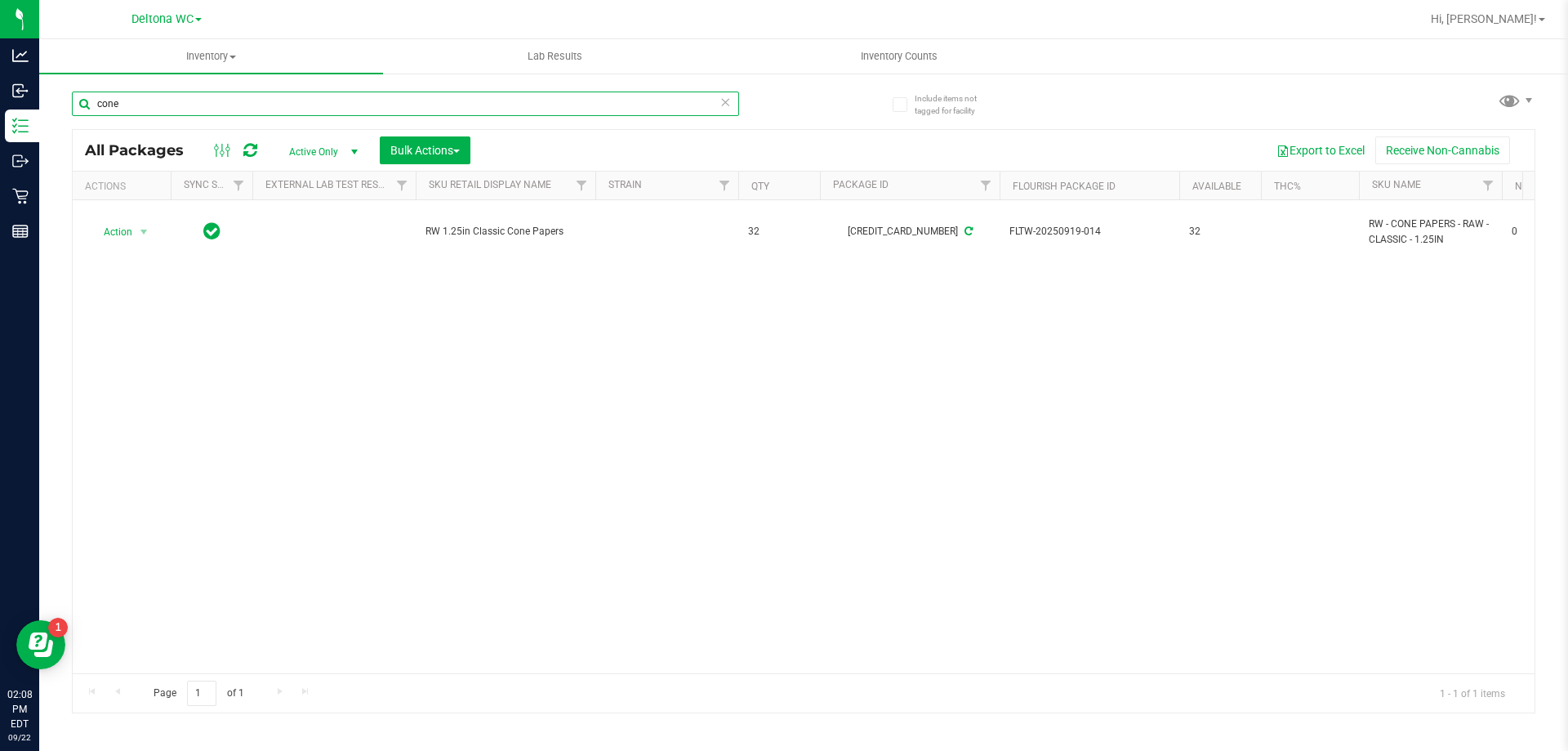
type input "cone"
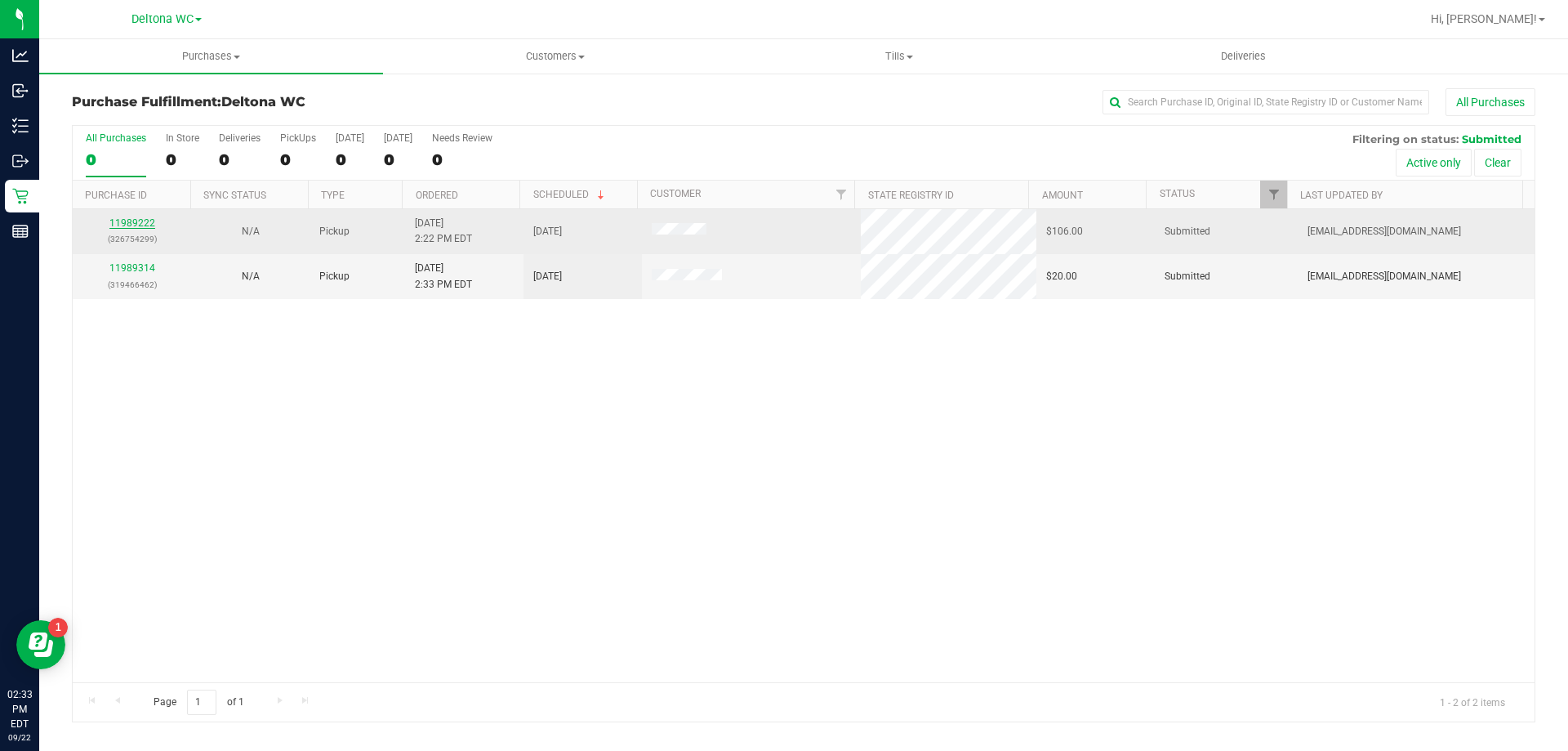
click at [127, 217] on link "11989222" at bounding box center [132, 223] width 46 height 12
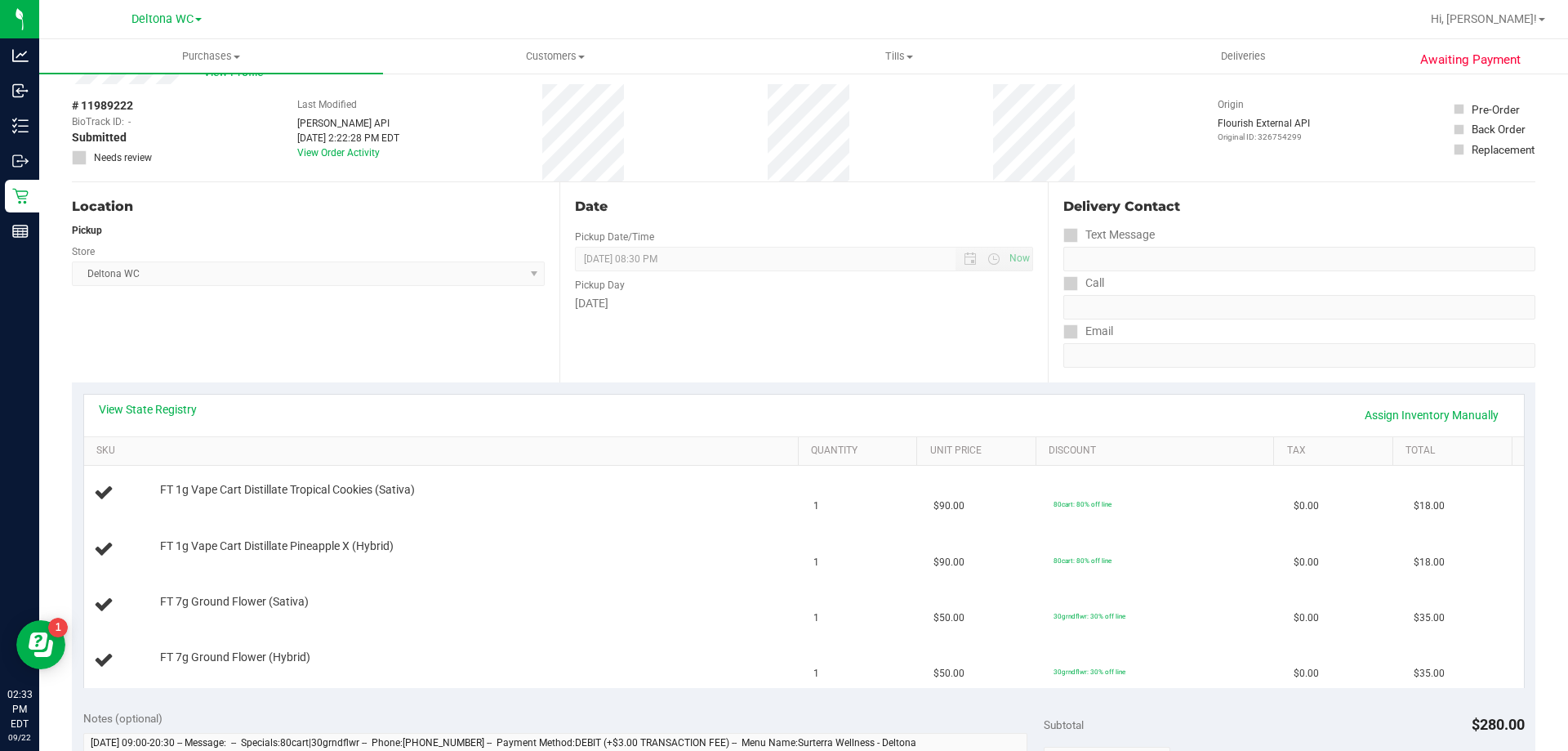
scroll to position [245, 0]
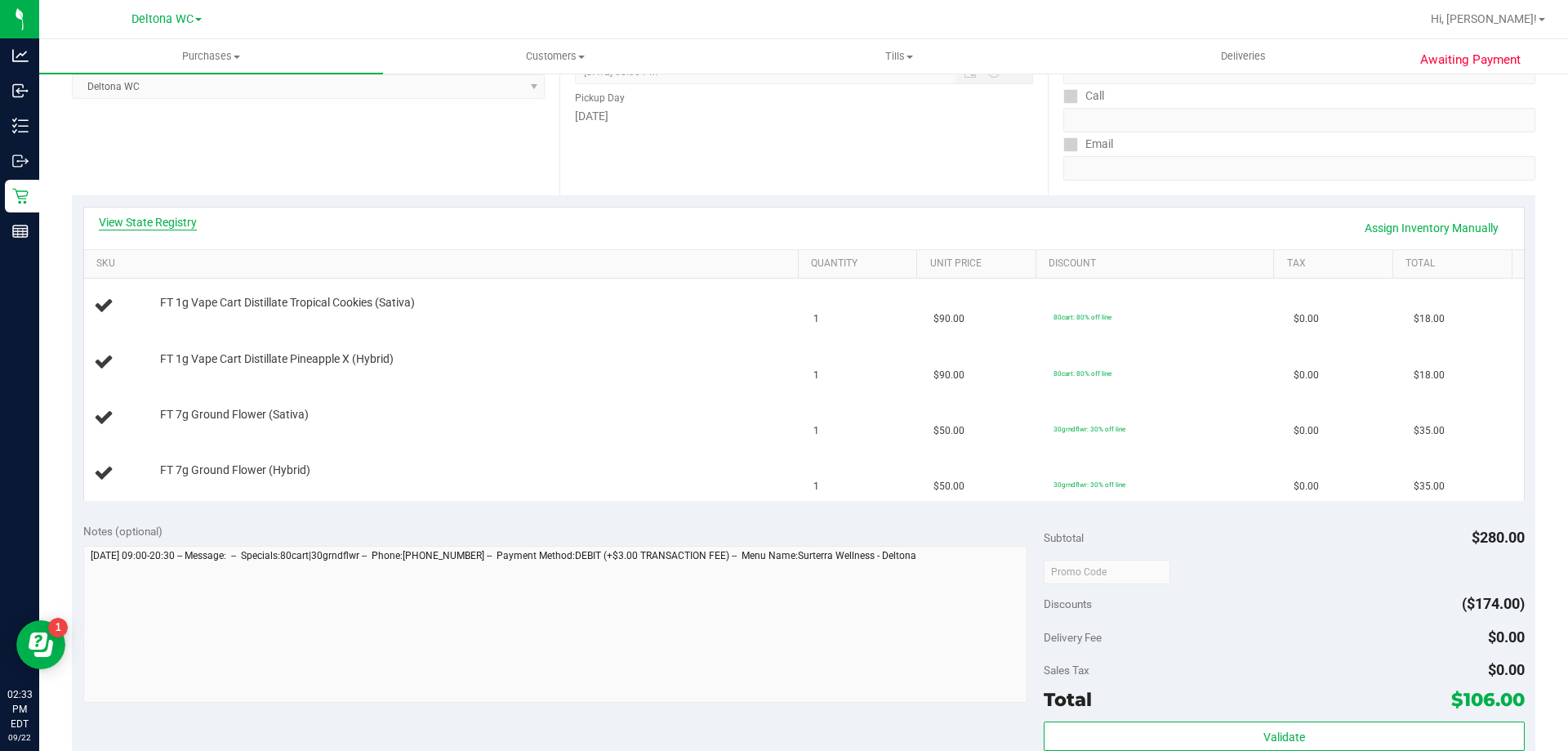
click at [176, 230] on link "View State Registry" at bounding box center [147, 222] width 98 height 16
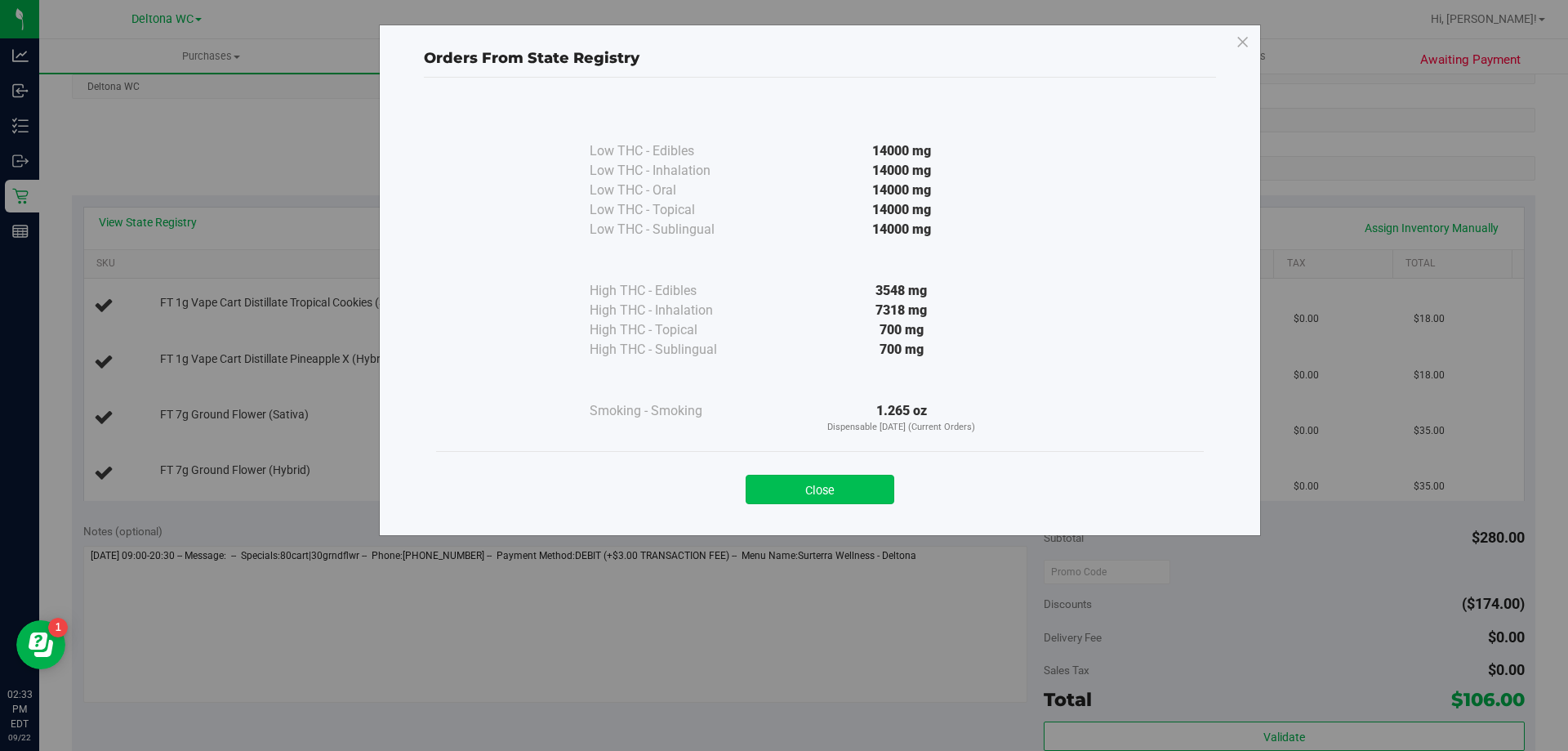
click at [845, 499] on button "Close" at bounding box center [820, 489] width 149 height 29
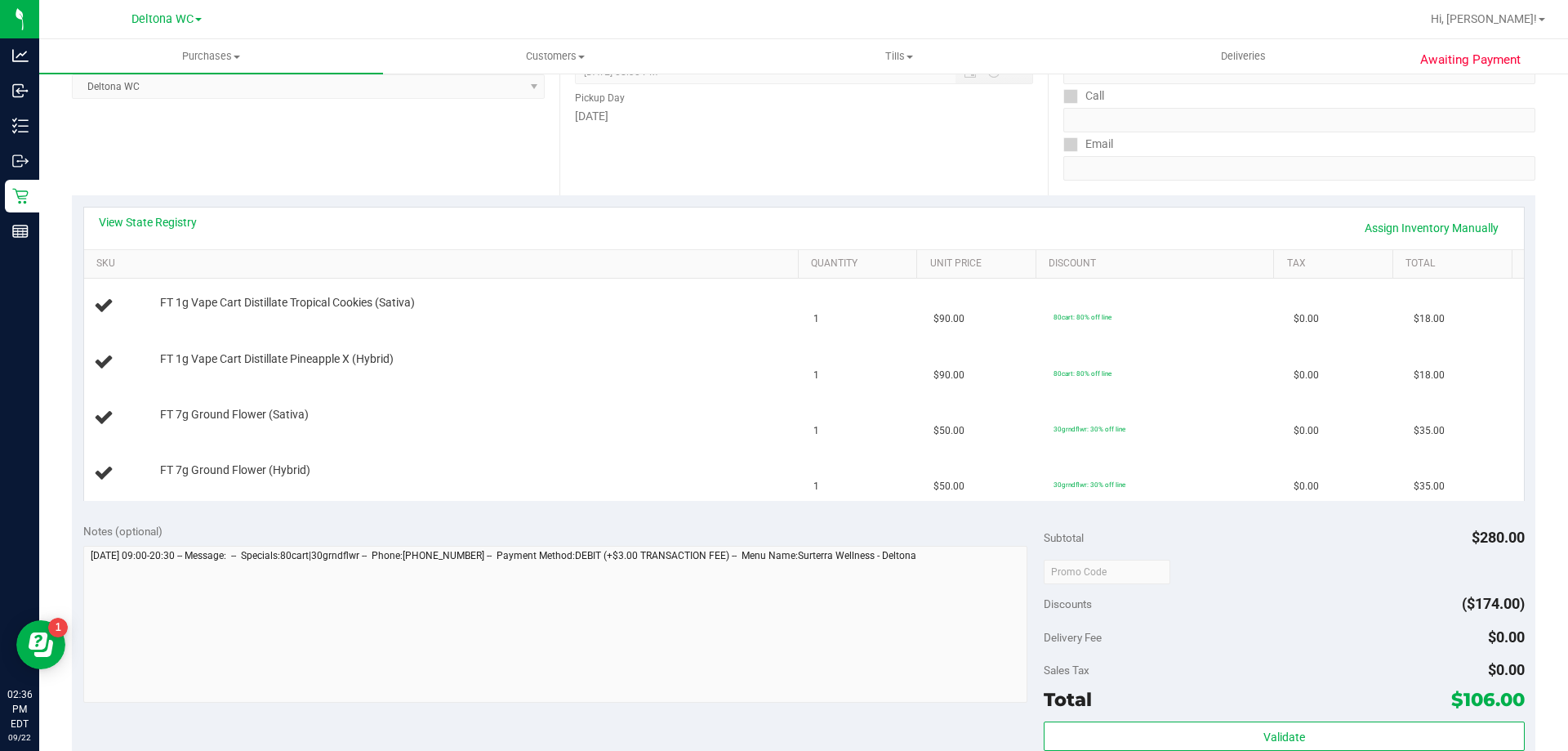
scroll to position [0, 0]
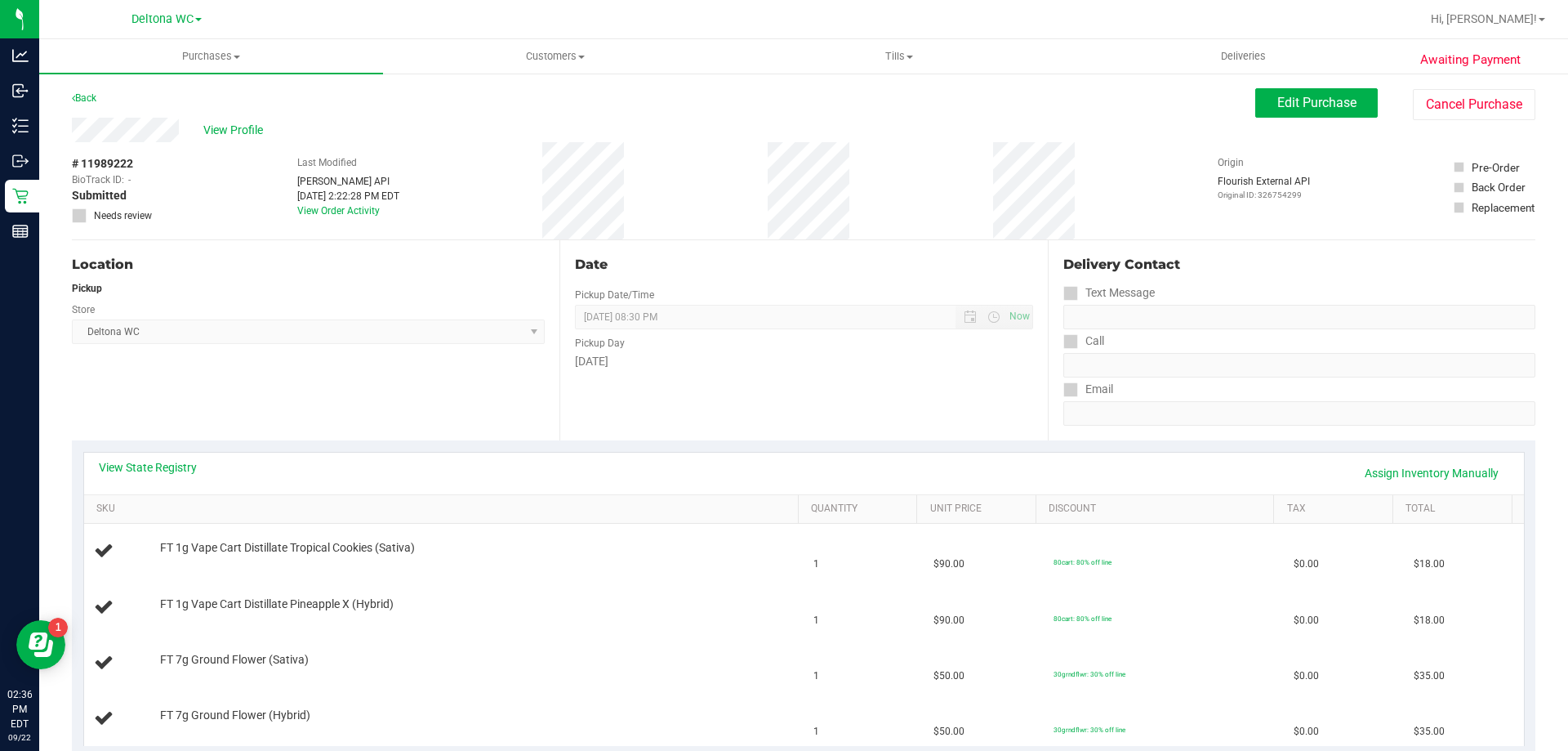
click at [170, 97] on div "Back Edit Purchase Cancel Purchase" at bounding box center [803, 102] width 1463 height 29
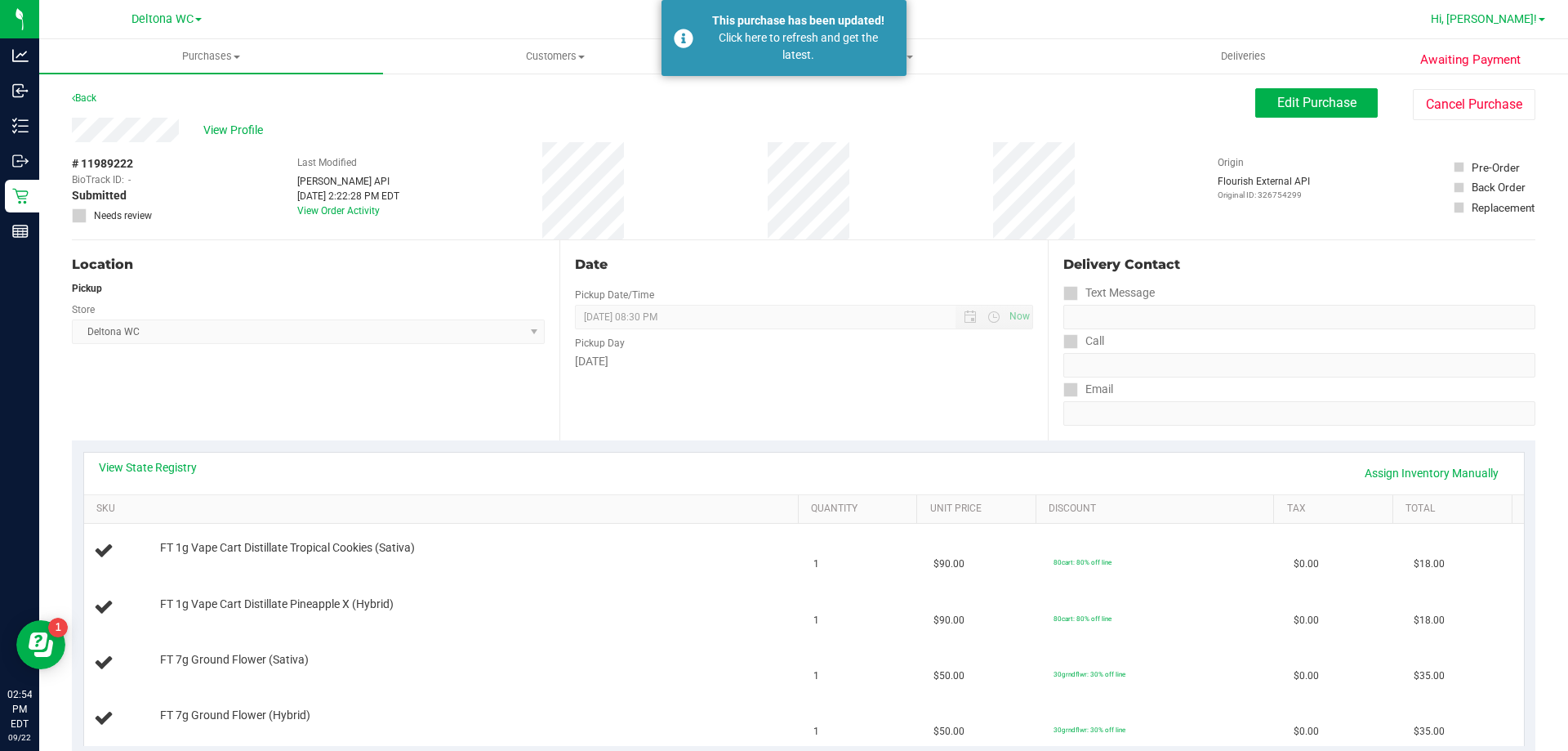
click at [1528, 15] on span "Hi, [PERSON_NAME]!" at bounding box center [1484, 19] width 106 height 13
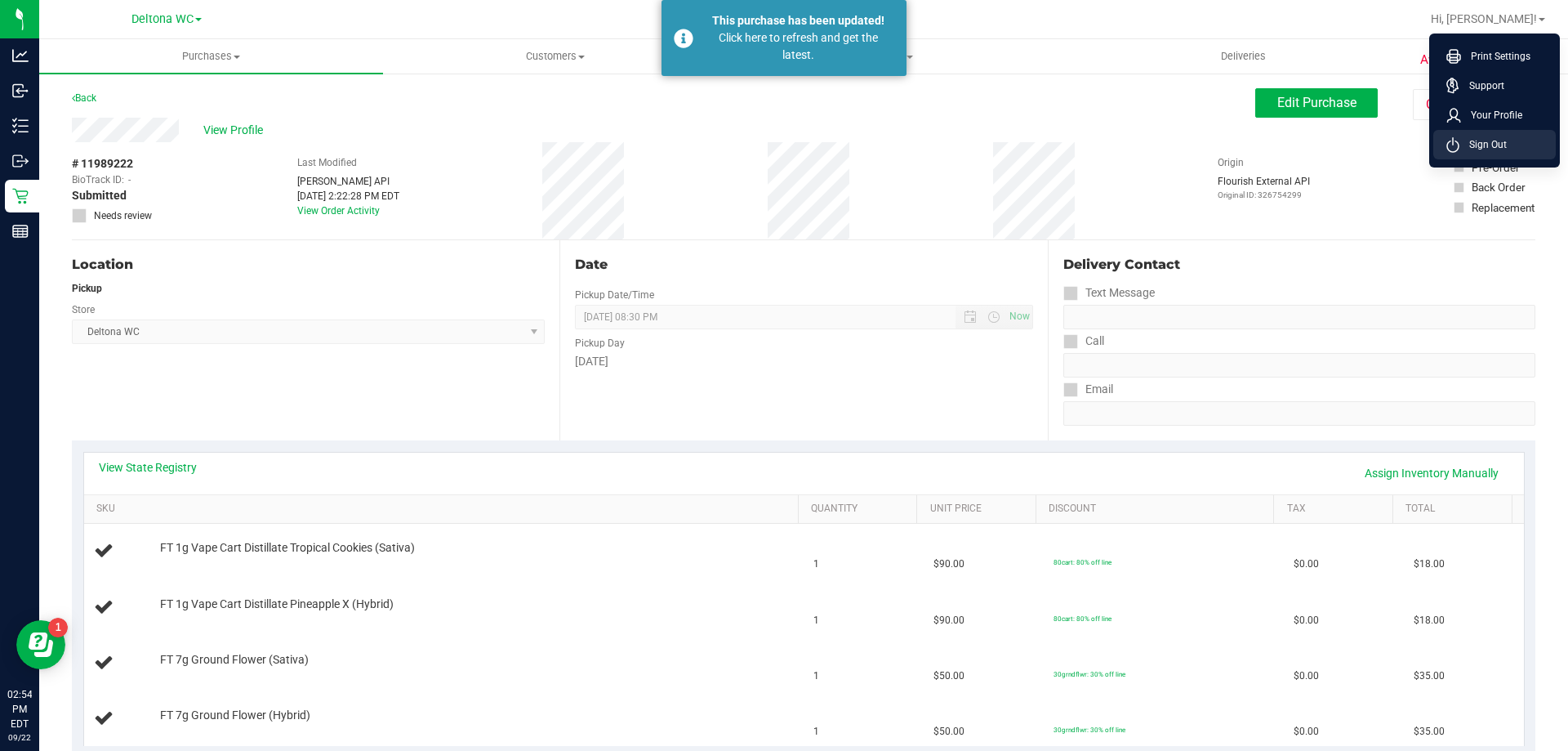
click at [1509, 139] on li "Sign Out" at bounding box center [1494, 144] width 122 height 29
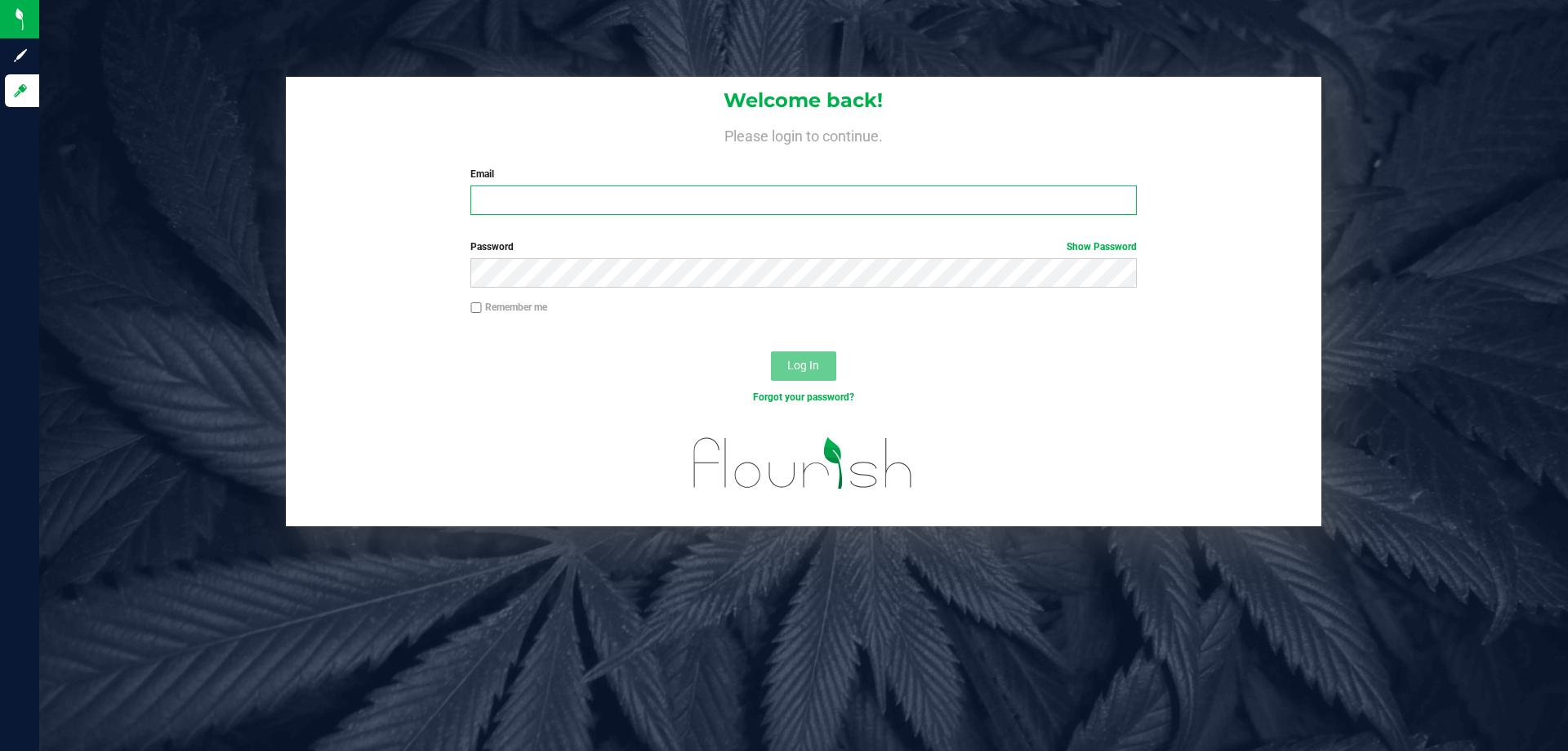
click at [899, 187] on input "Email" at bounding box center [803, 200] width 666 height 29
type input "alerivera@liveparallel.com"
click at [771, 352] on button "Log In" at bounding box center [804, 366] width 66 height 29
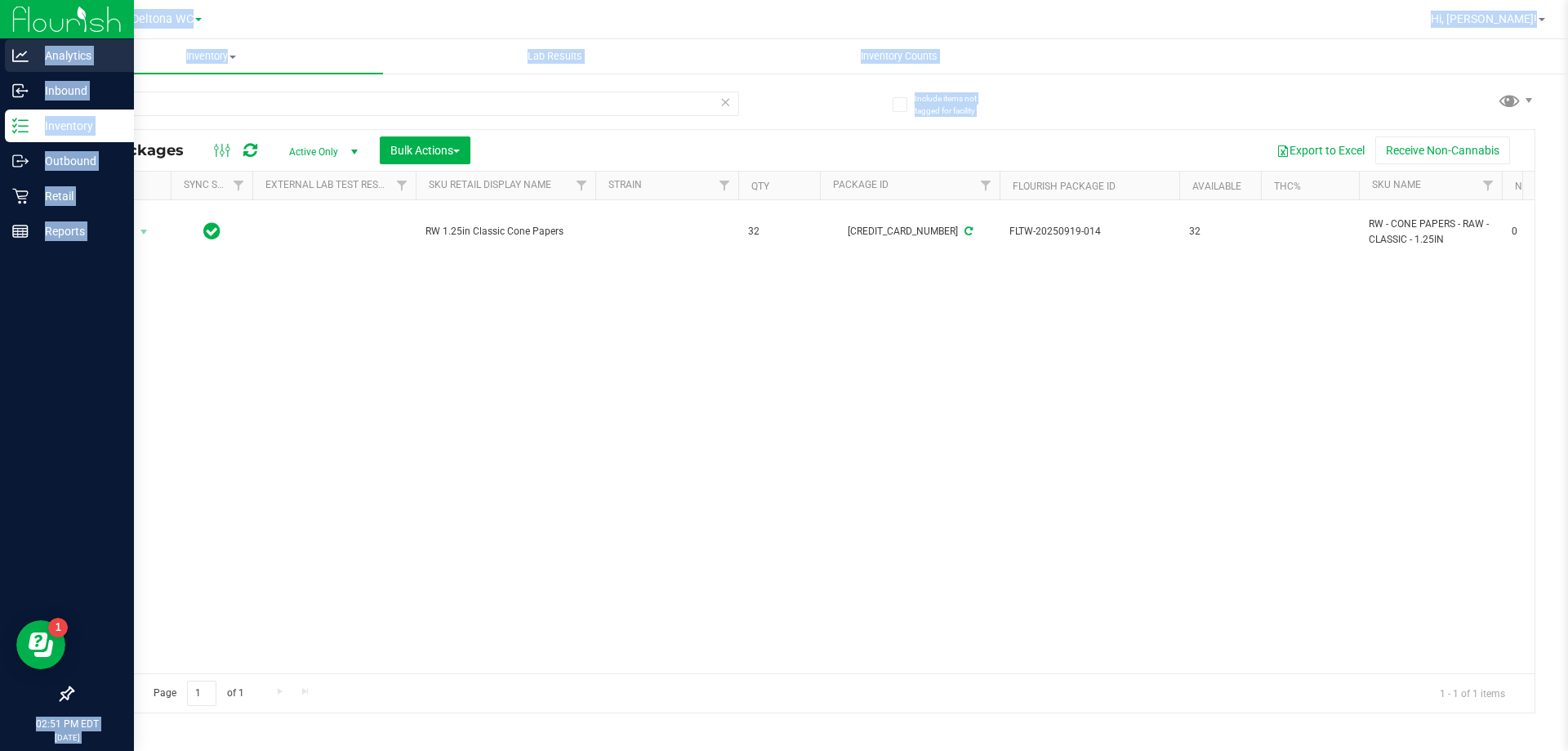
drag, startPoint x: 395, startPoint y: 116, endPoint x: 0, endPoint y: 49, distance: 400.6
click at [0, 49] on div "Analytics Inbound Inventory Outbound Retail Reports 02:51 PM EDT [DATE] 09/22 D…" at bounding box center [784, 376] width 1568 height 751
click at [131, 94] on div "Inbound" at bounding box center [69, 91] width 129 height 33
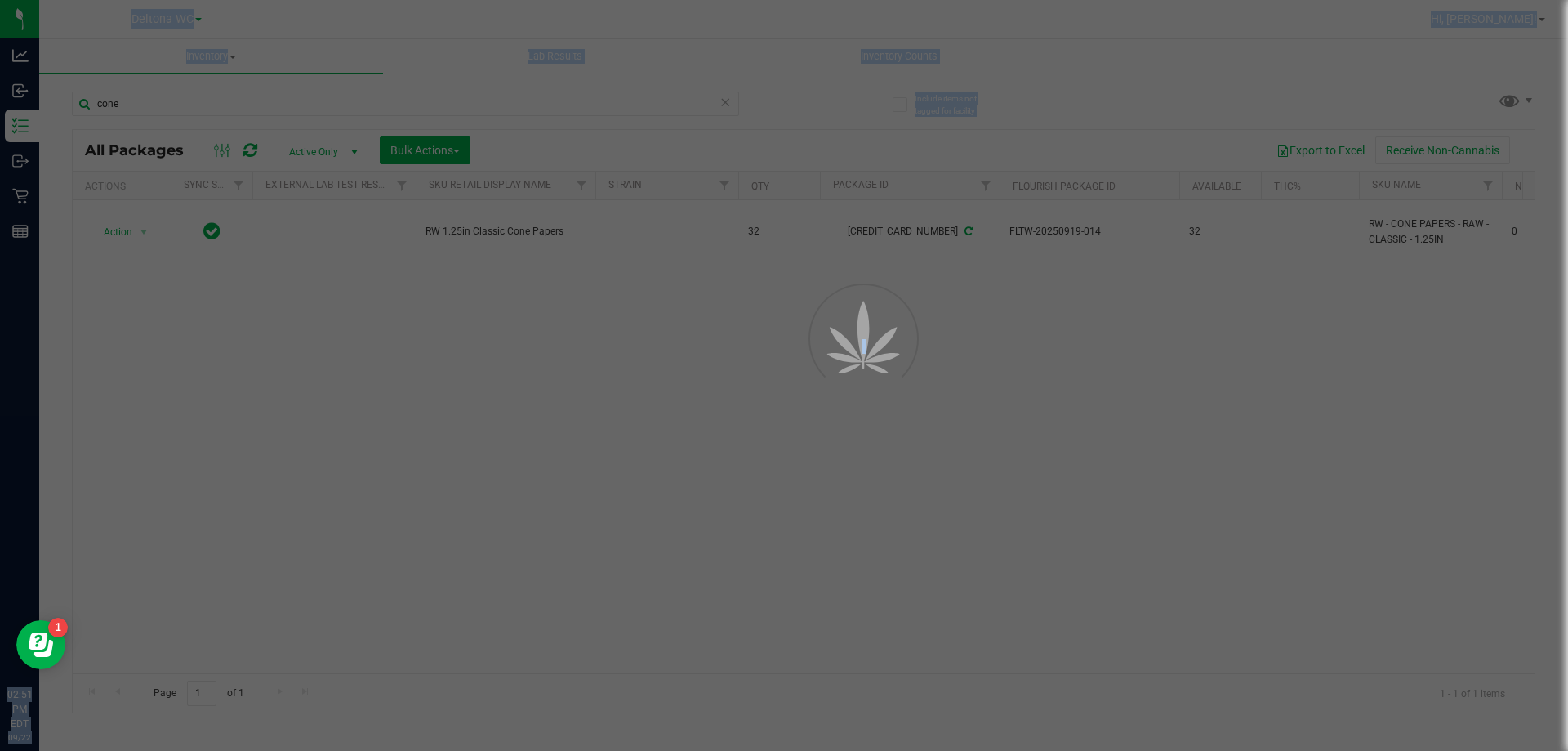
click at [158, 99] on div at bounding box center [784, 376] width 1568 height 751
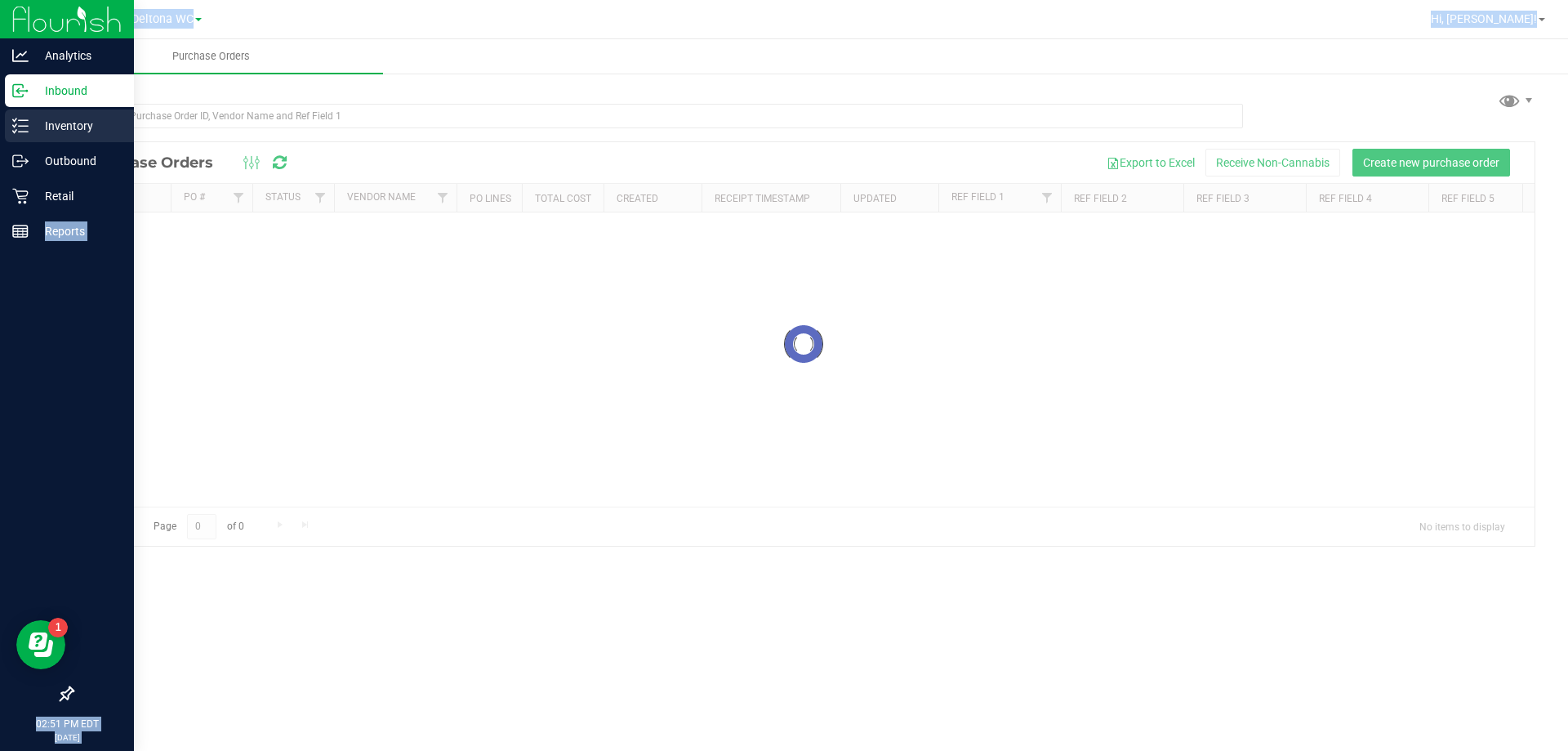
click at [35, 128] on p "Inventory" at bounding box center [77, 126] width 98 height 20
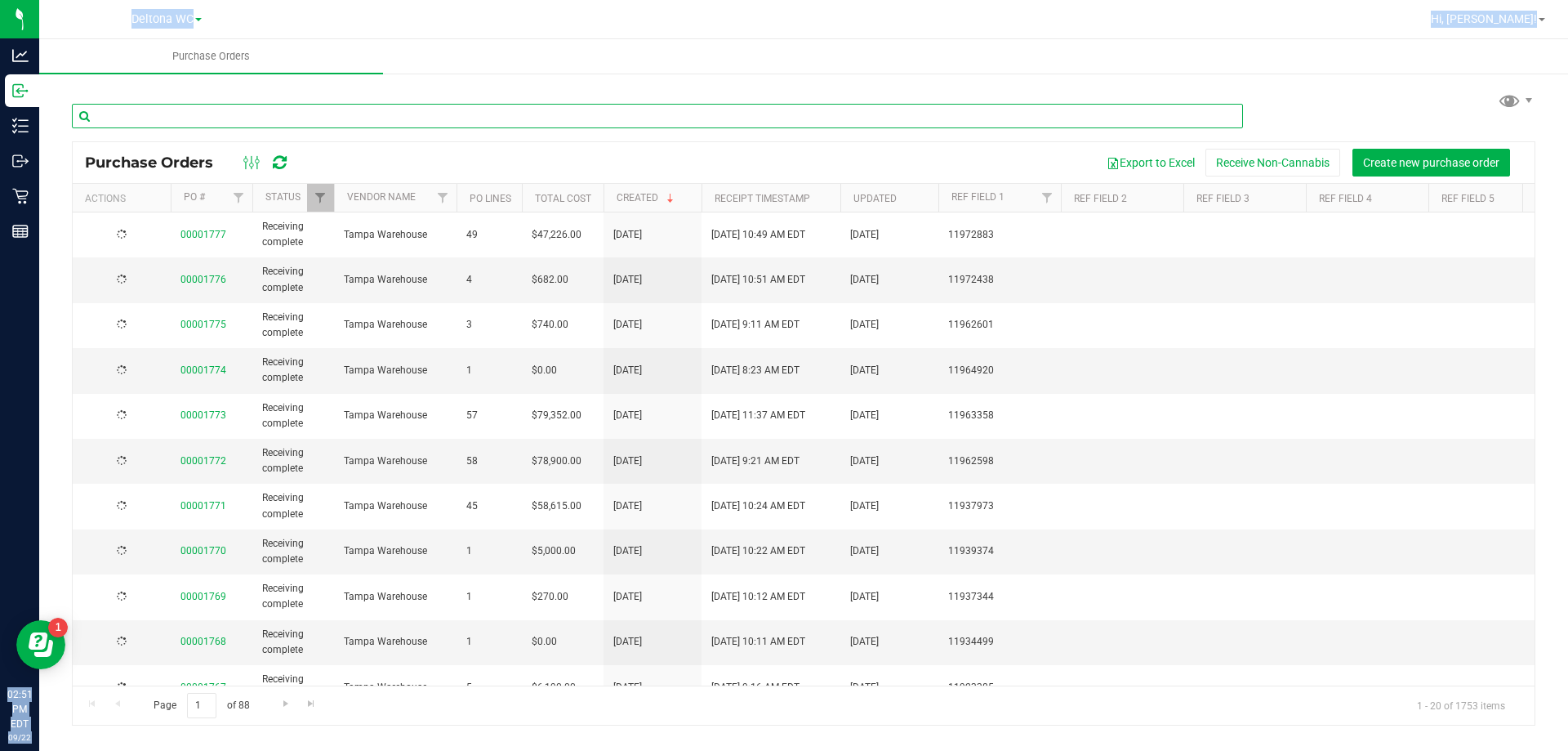
click at [280, 113] on input "text" at bounding box center [658, 116] width 1171 height 25
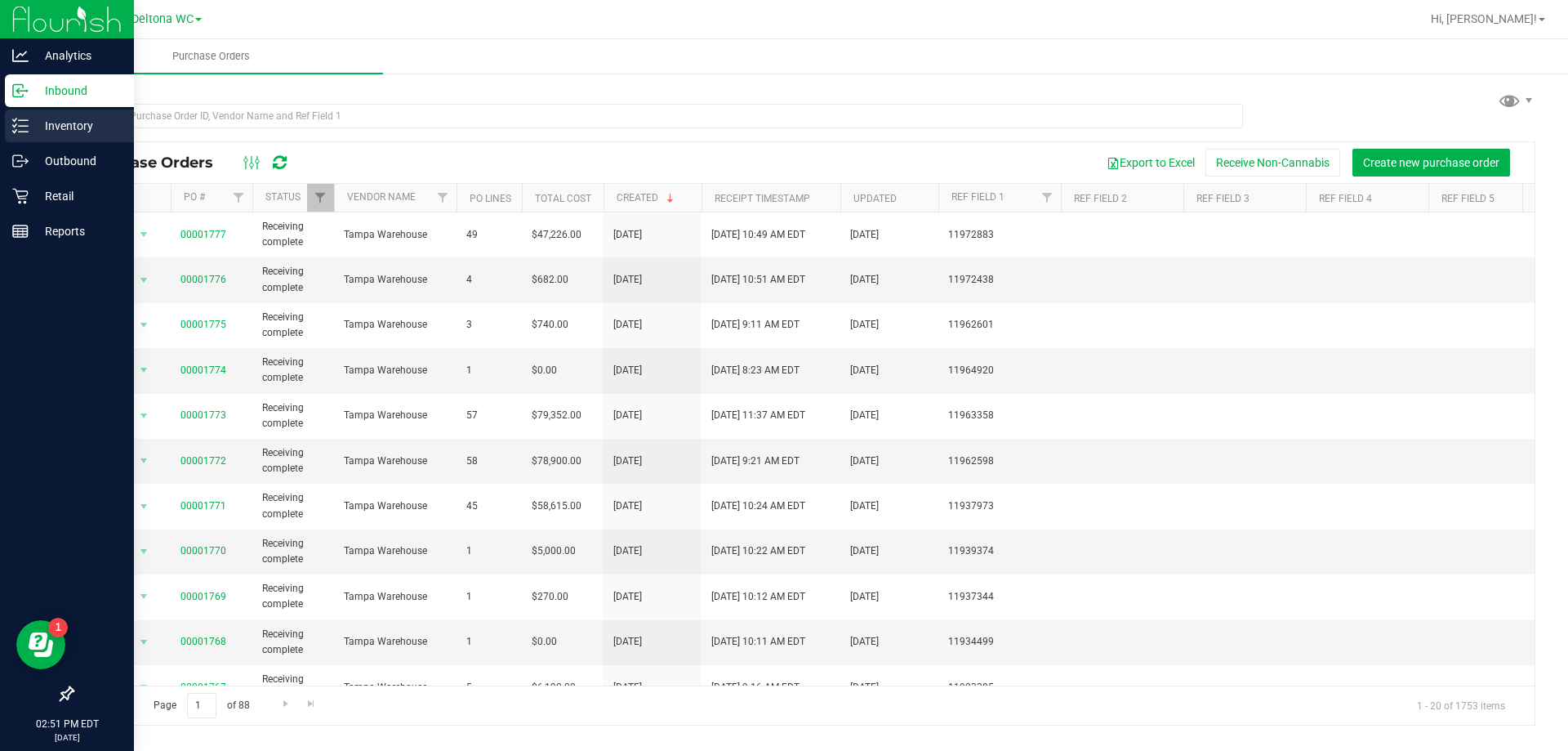
click at [0, 118] on link "Inventory" at bounding box center [67, 127] width 134 height 36
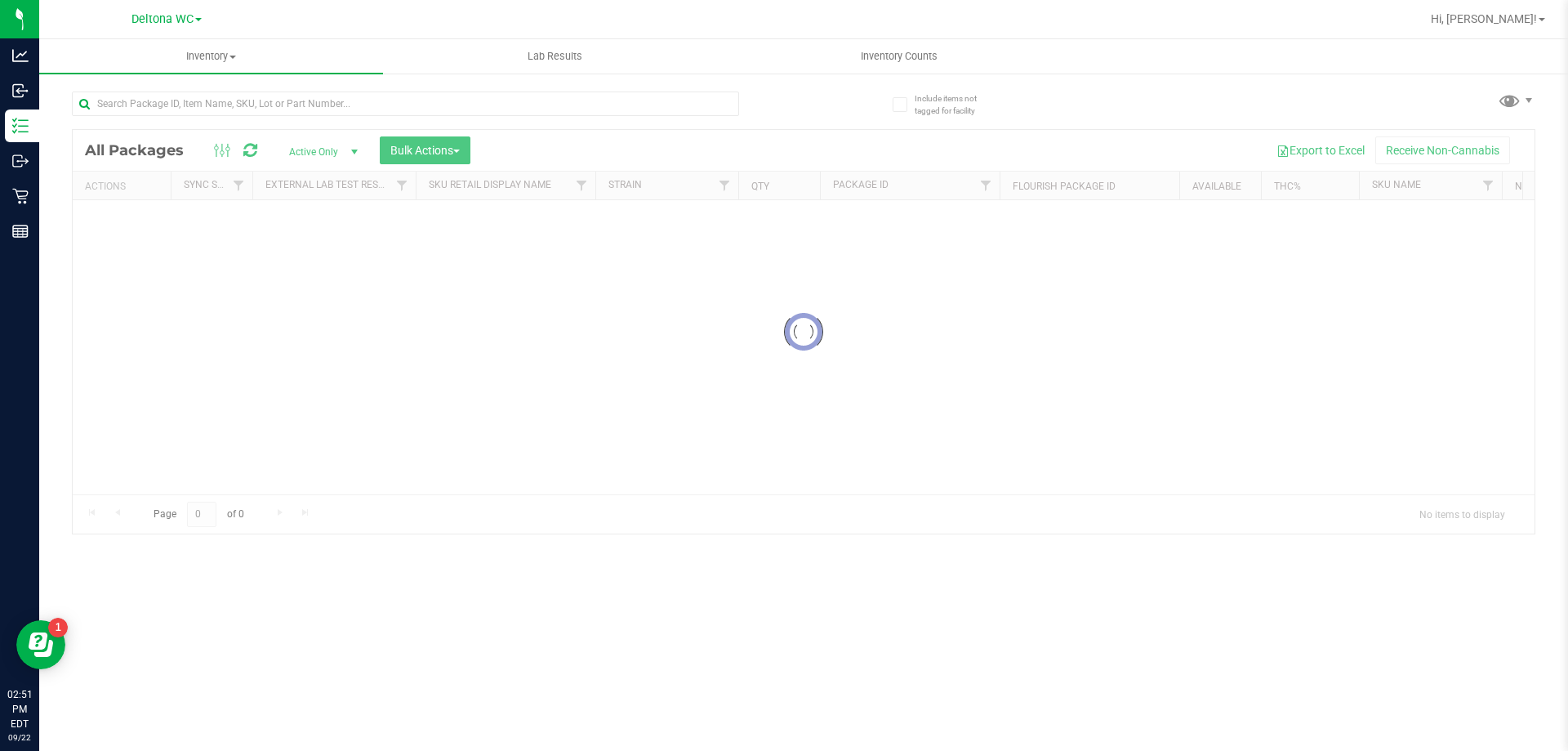
click at [359, 116] on div at bounding box center [406, 110] width 667 height 37
click at [388, 92] on input "text" at bounding box center [406, 104] width 667 height 25
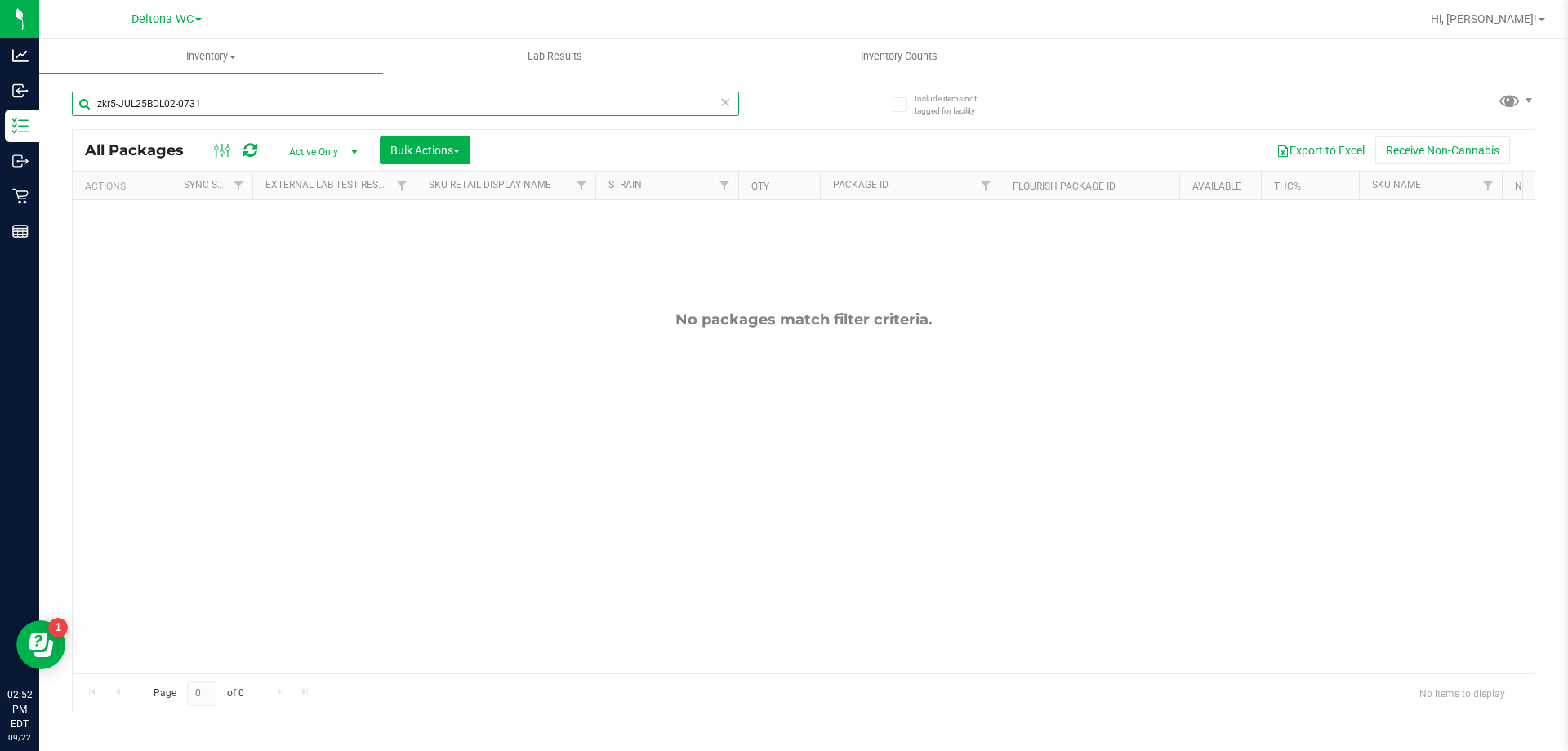
drag, startPoint x: 276, startPoint y: 100, endPoint x: 0, endPoint y: -78, distance: 328.4
click at [0, 0] on html "Analytics Inbound Inventory Outbound Retail Reports 02:52 PM EDT [DATE] 09/22 D…" at bounding box center [784, 376] width 1568 height 751
paste input "FT 3.5g Cannabis Flower Top Gear (Indica)"
type input "FT 3.5g Cannabis Flower Top Gear (Indica)"
